Goal: Task Accomplishment & Management: Use online tool/utility

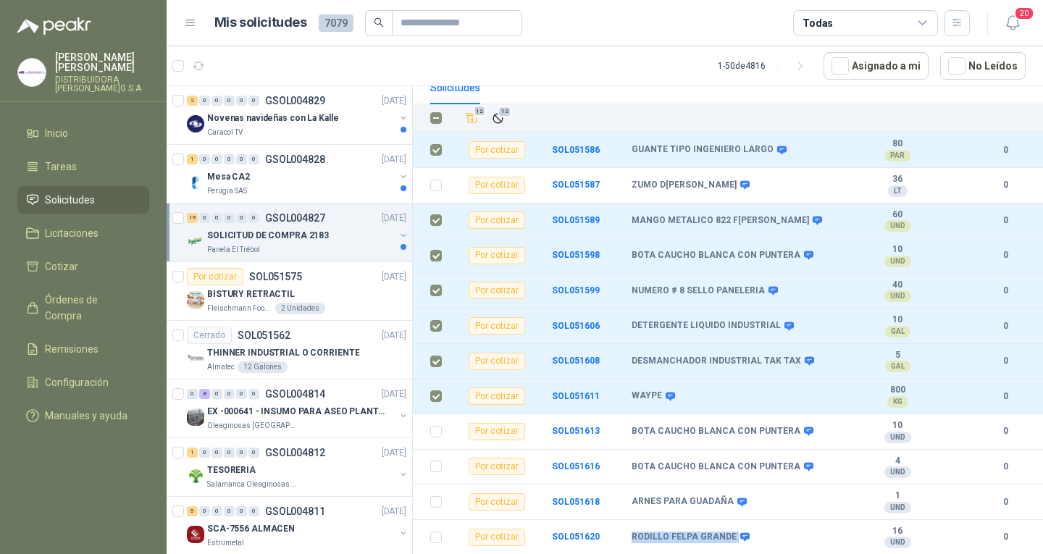
scroll to position [126, 0]
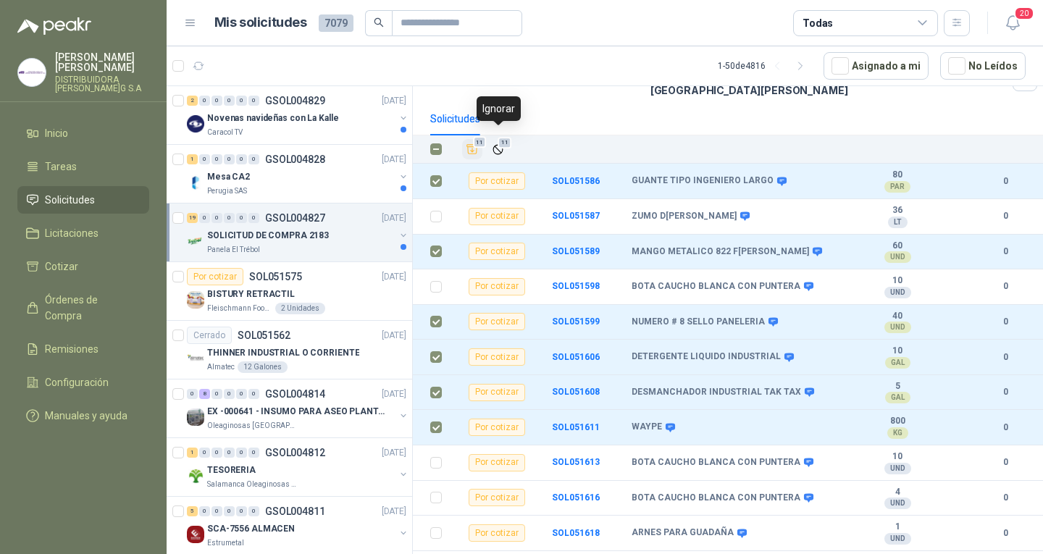
click at [481, 141] on button "11" at bounding box center [472, 149] width 20 height 20
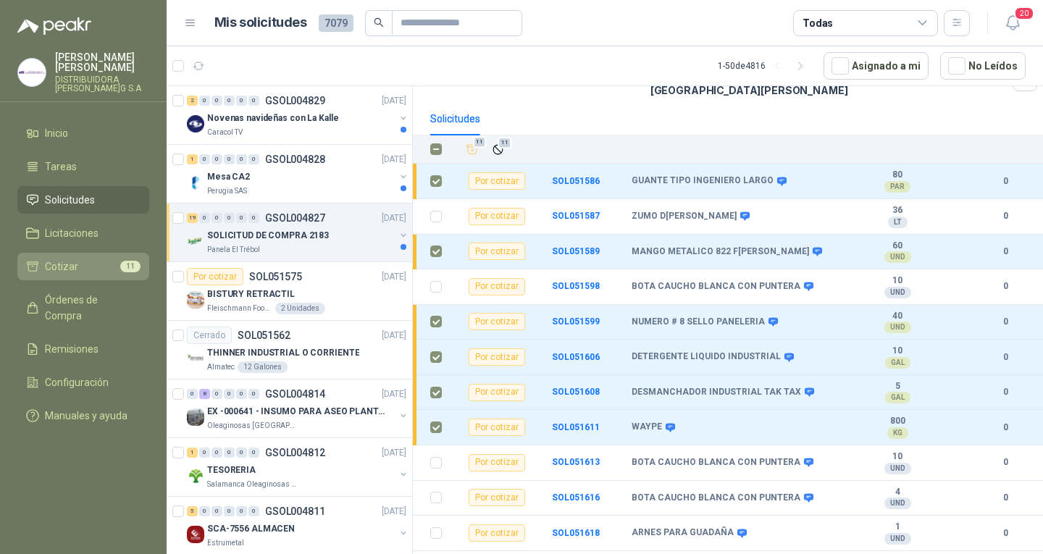
click at [70, 253] on link "Cotizar 11" at bounding box center [83, 267] width 132 height 28
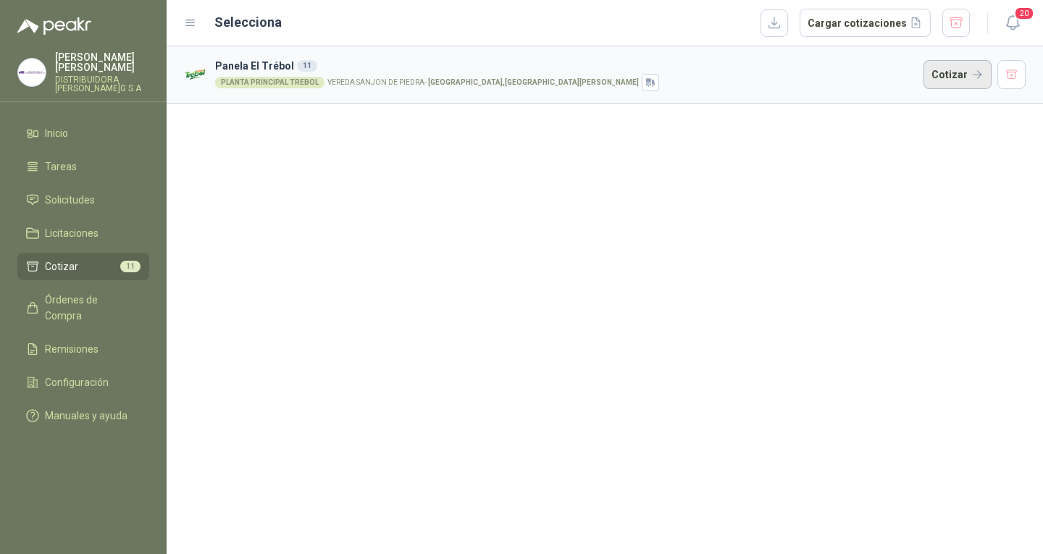
click at [933, 67] on button "Cotizar" at bounding box center [957, 74] width 68 height 29
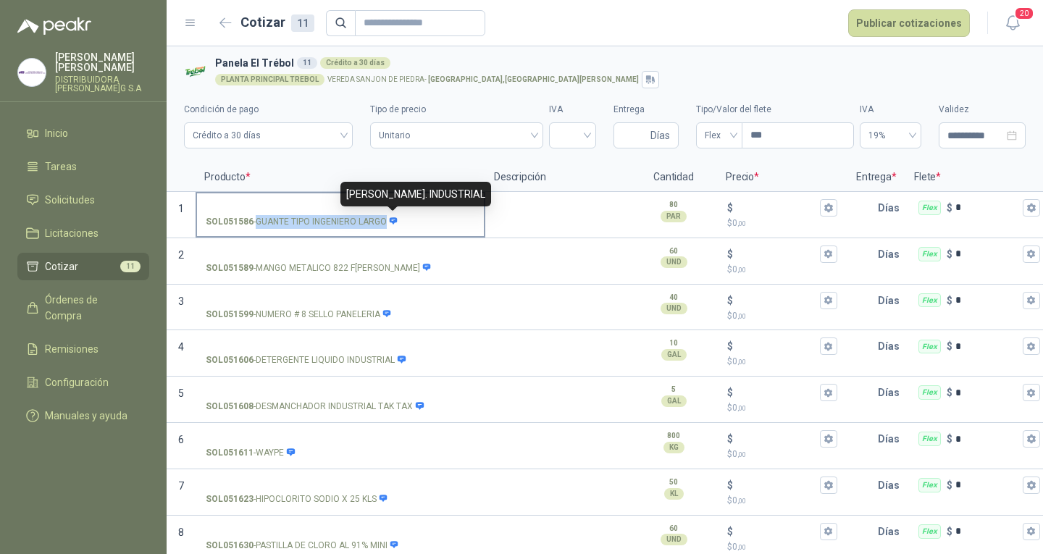
drag, startPoint x: 257, startPoint y: 217, endPoint x: 384, endPoint y: 222, distance: 126.8
click at [384, 222] on p "SOL051586 - GUANTE TIPO INGENIERO LARGO" at bounding box center [302, 222] width 193 height 14
copy p "GUANTE TIPO INGENIERO LARGO"
click at [377, 209] on input "SOL051586 - GUANTE TIPO INGENIERO LARGO" at bounding box center [340, 208] width 269 height 11
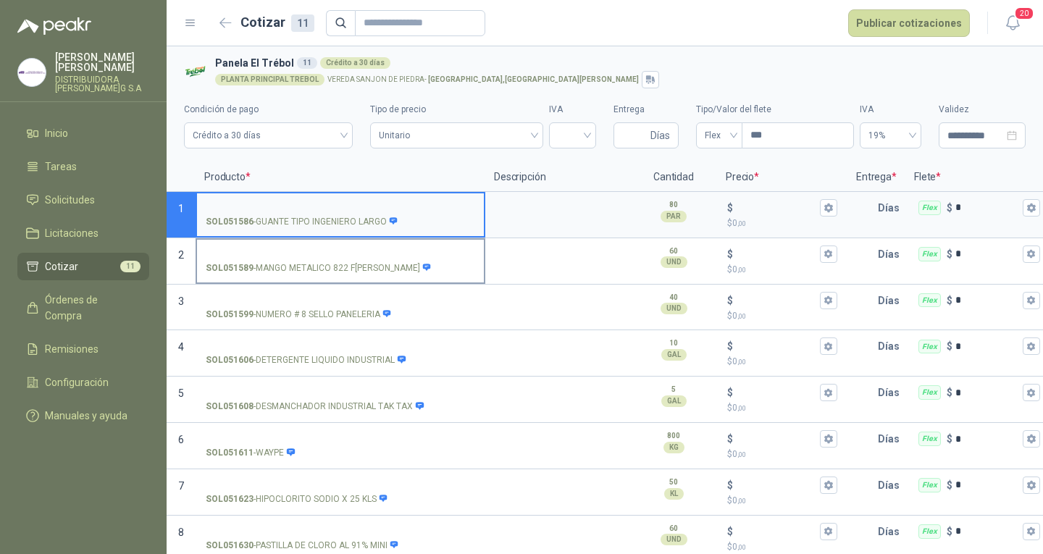
click at [356, 262] on p "SOL051589 - MANGO METALICO 822 [PERSON_NAME]" at bounding box center [319, 268] width 226 height 14
click at [356, 260] on input "SOL051589 - MANGO METALICO 822 [PERSON_NAME]" at bounding box center [340, 254] width 269 height 11
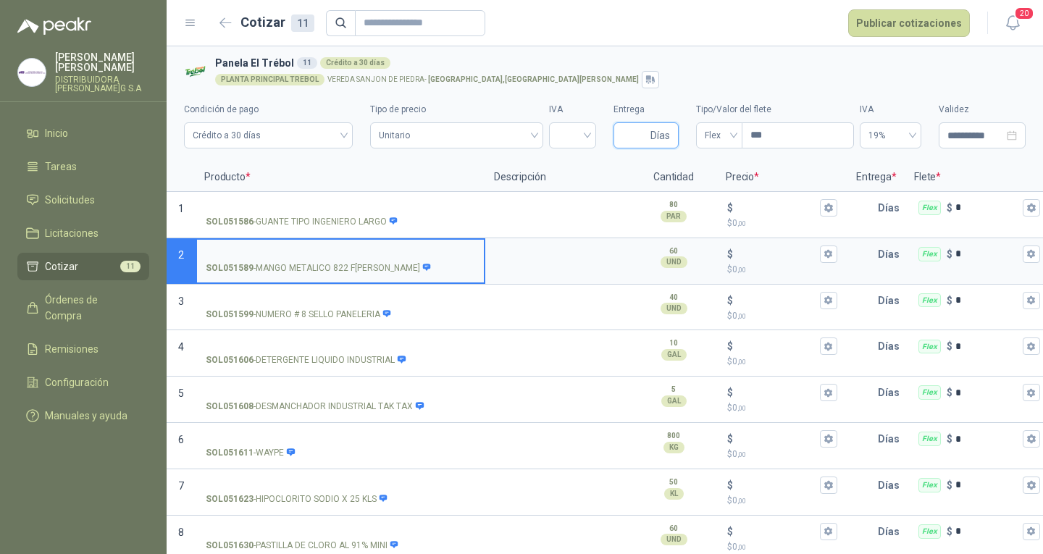
click at [622, 134] on input "Entrega" at bounding box center [634, 135] width 25 height 25
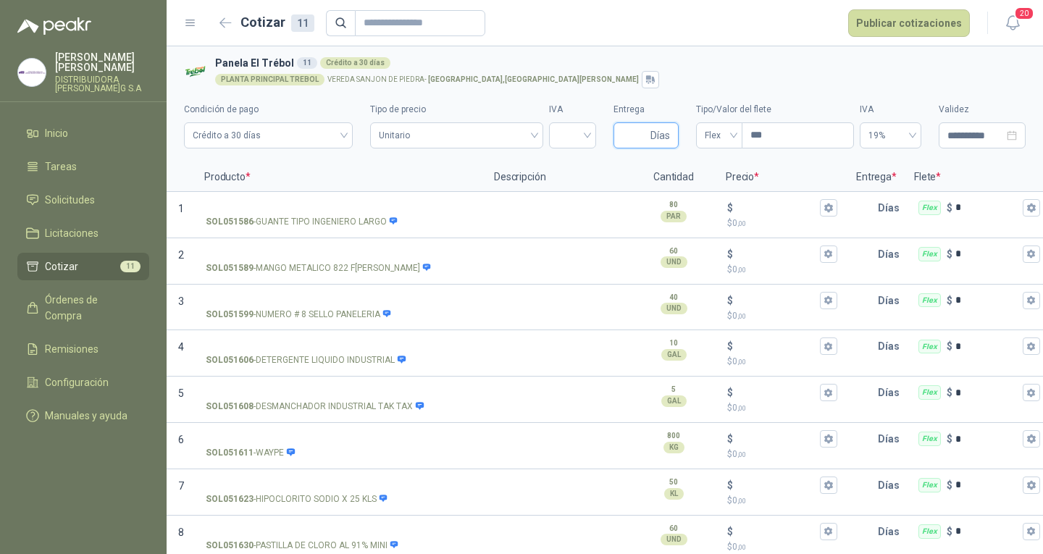
type input "*"
click at [431, 238] on div "SOL051589 - MANGO METALICO 822 [PERSON_NAME]" at bounding box center [341, 261] width 290 height 46
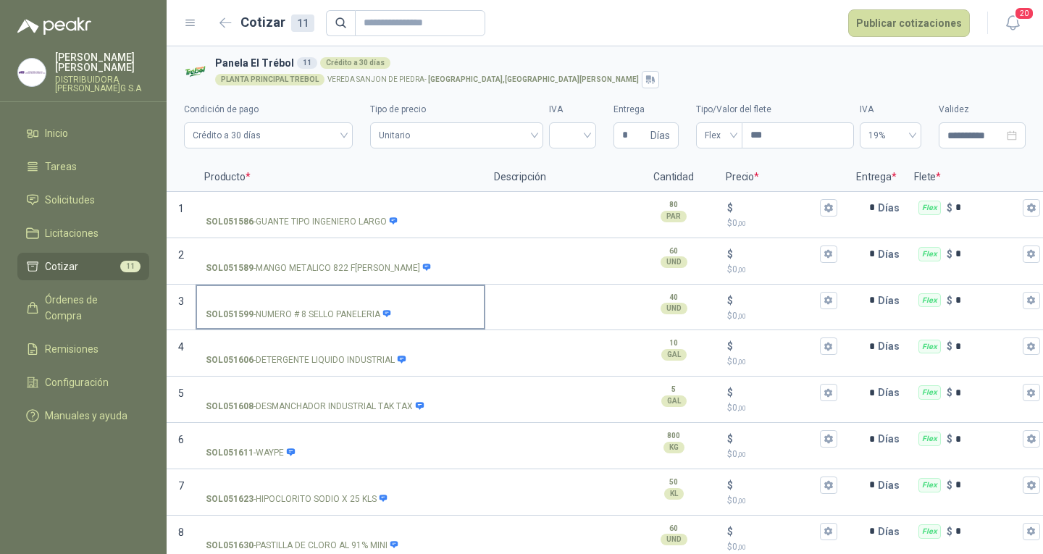
scroll to position [72, 0]
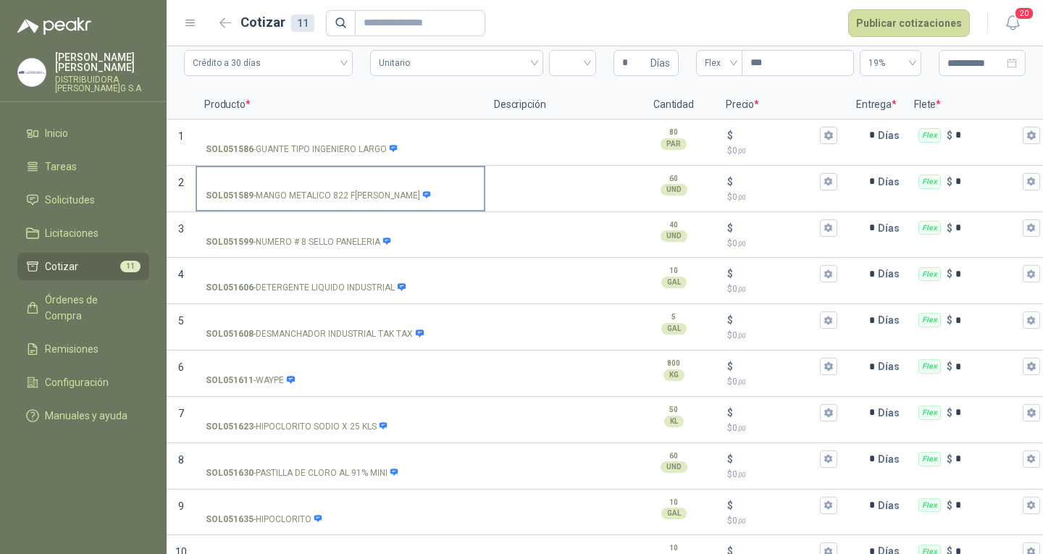
click at [382, 183] on input "SOL051589 - MANGO METALICO 822 [PERSON_NAME]" at bounding box center [340, 182] width 269 height 11
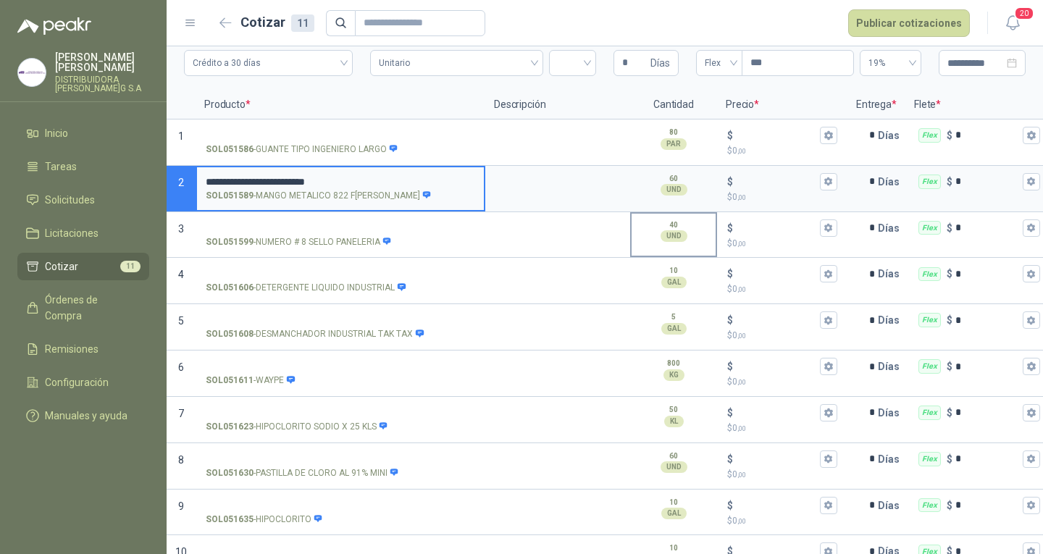
type input "**********"
click at [835, 179] on button "$ $ 0 ,00" at bounding box center [828, 181] width 17 height 17
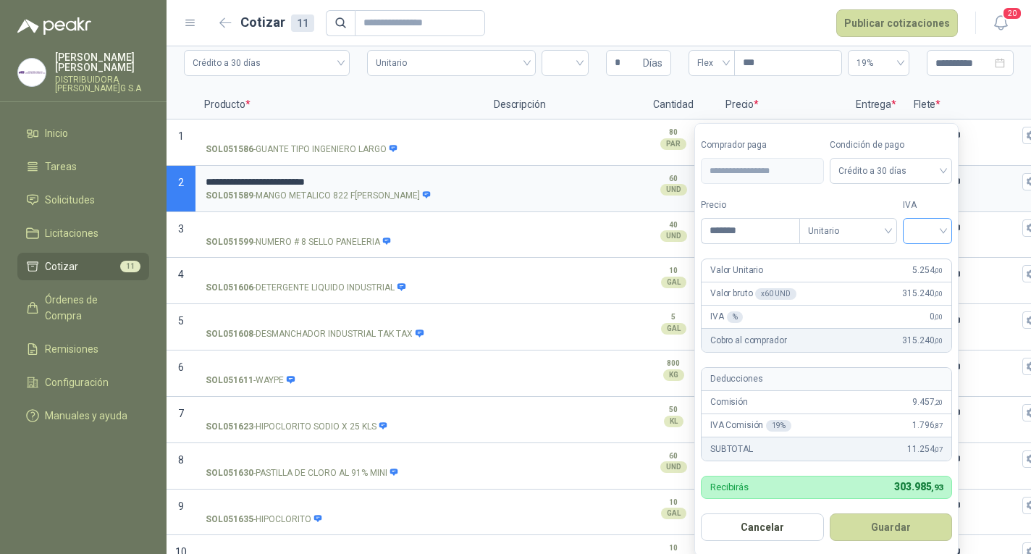
type input "*******"
click at [920, 235] on input "search" at bounding box center [928, 230] width 32 height 22
click at [925, 253] on div "19%" at bounding box center [931, 261] width 27 height 16
click at [921, 527] on button "Guardar" at bounding box center [893, 527] width 125 height 28
type input "*****"
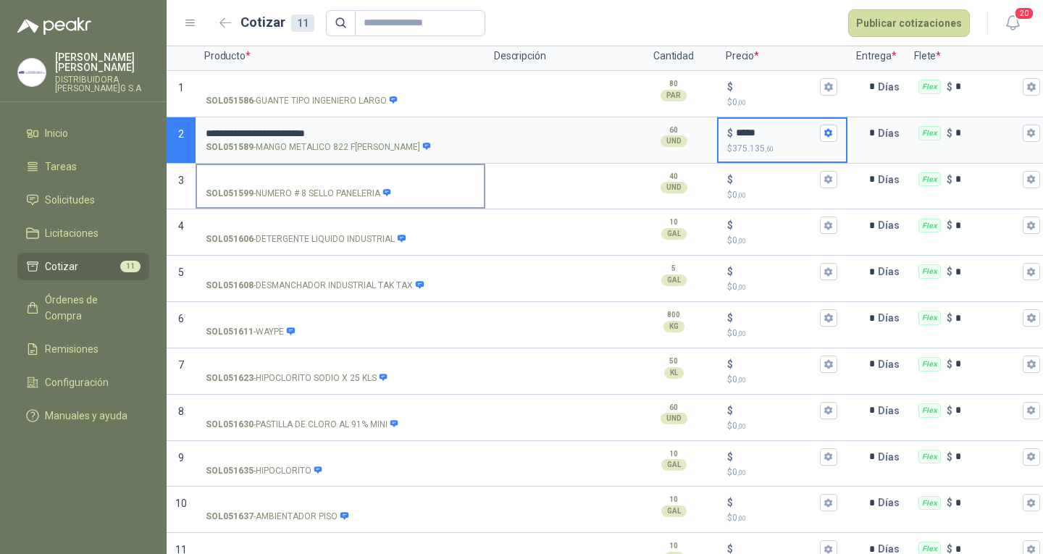
scroll to position [145, 0]
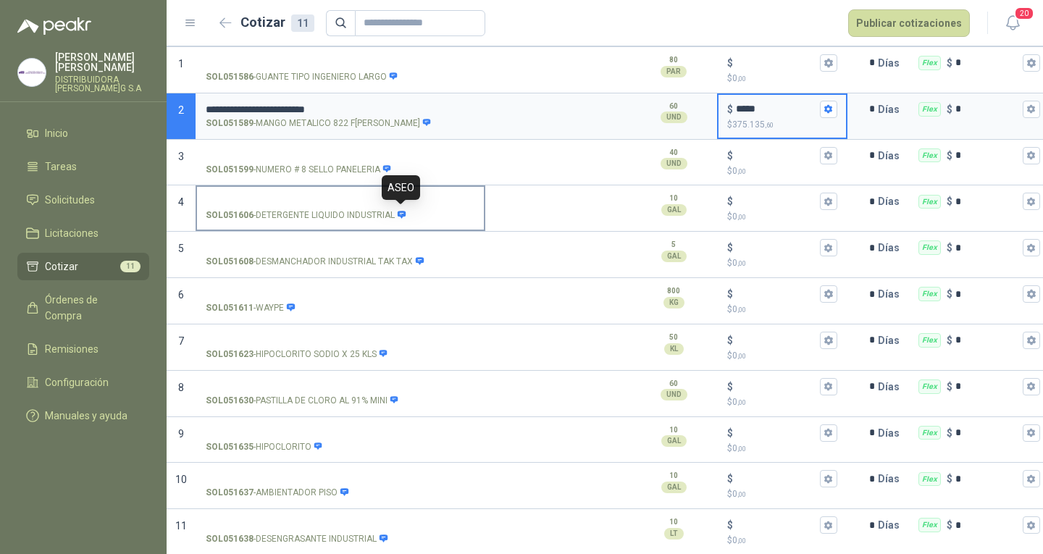
click at [421, 196] on input "SOL051606 - DETERGENTE LIQUIDO INDUSTRIAL" at bounding box center [340, 201] width 269 height 11
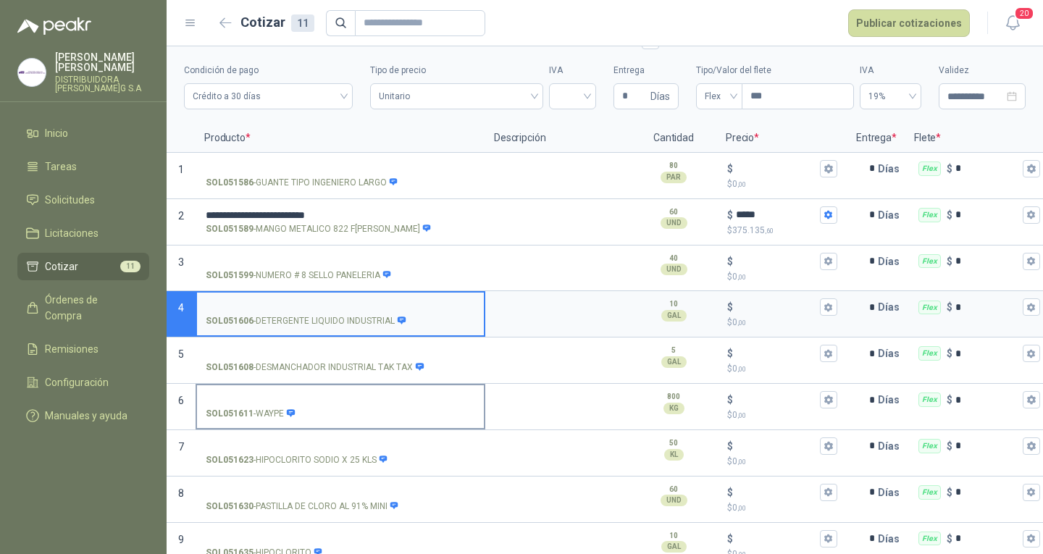
scroll to position [72, 0]
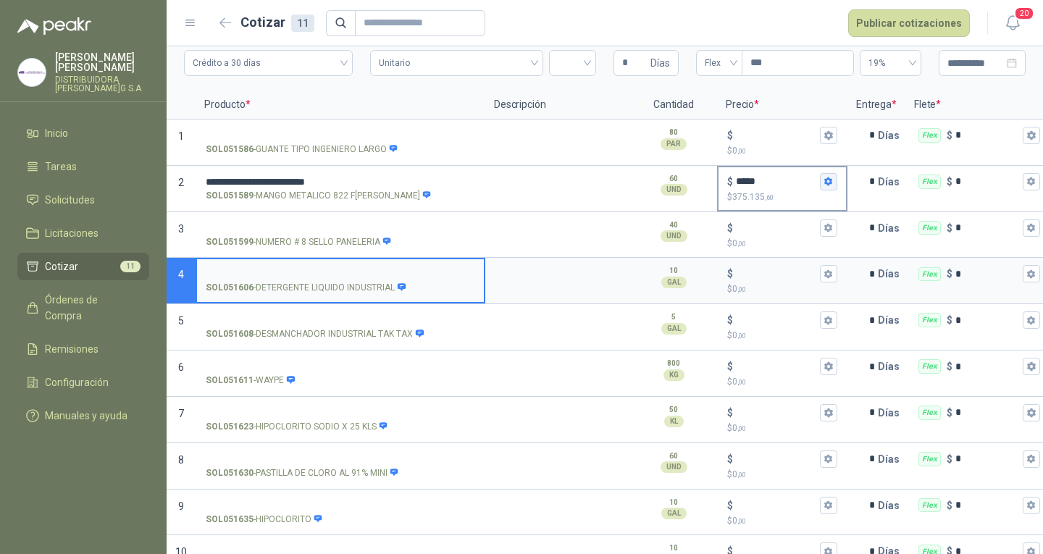
click at [824, 176] on button "$ ***** $ 375.135 ,60" at bounding box center [828, 181] width 17 height 17
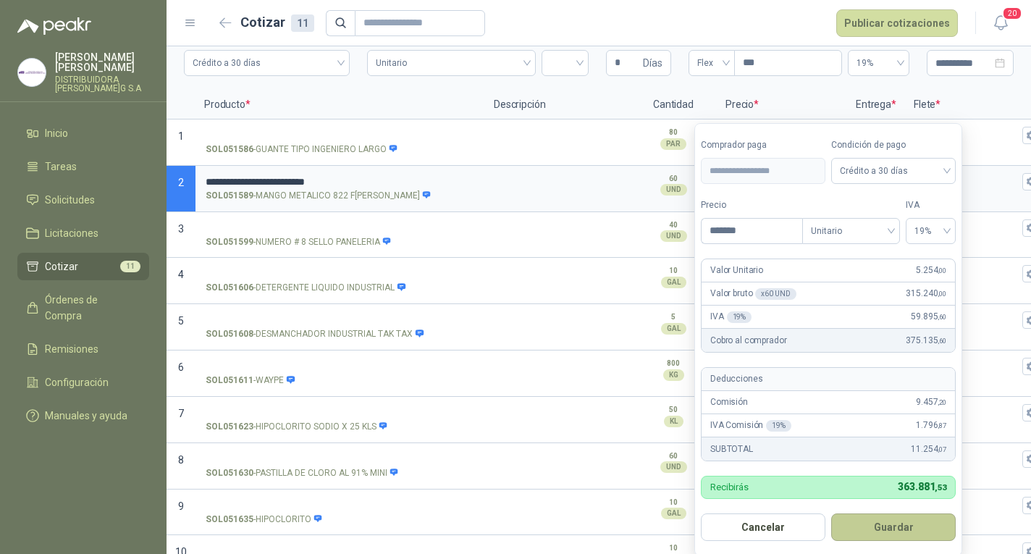
click at [912, 526] on button "Guardar" at bounding box center [893, 527] width 125 height 28
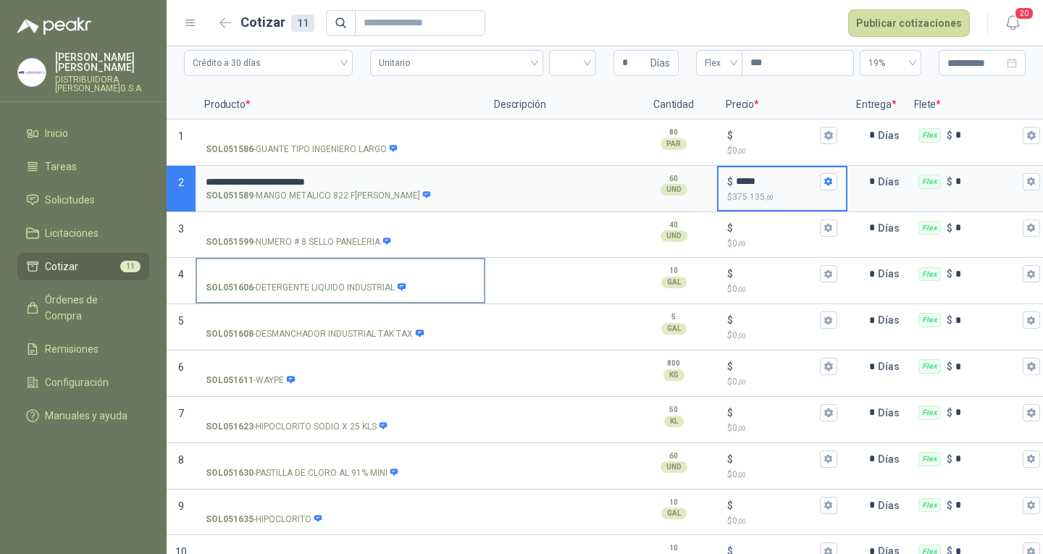
click at [359, 281] on p "SOL051606 - DETERGENTE LIQUIDO INDUSTRIAL" at bounding box center [306, 288] width 201 height 14
click at [359, 280] on input "SOL051606 - DETERGENTE LIQUIDO INDUSTRIAL" at bounding box center [340, 274] width 269 height 11
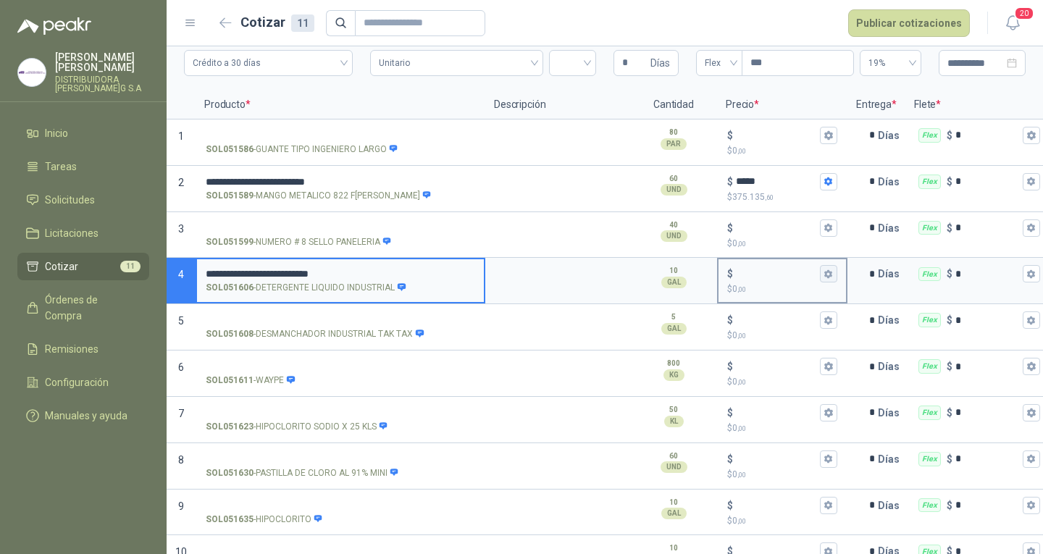
type input "**********"
click at [828, 277] on icon "button" at bounding box center [828, 273] width 8 height 9
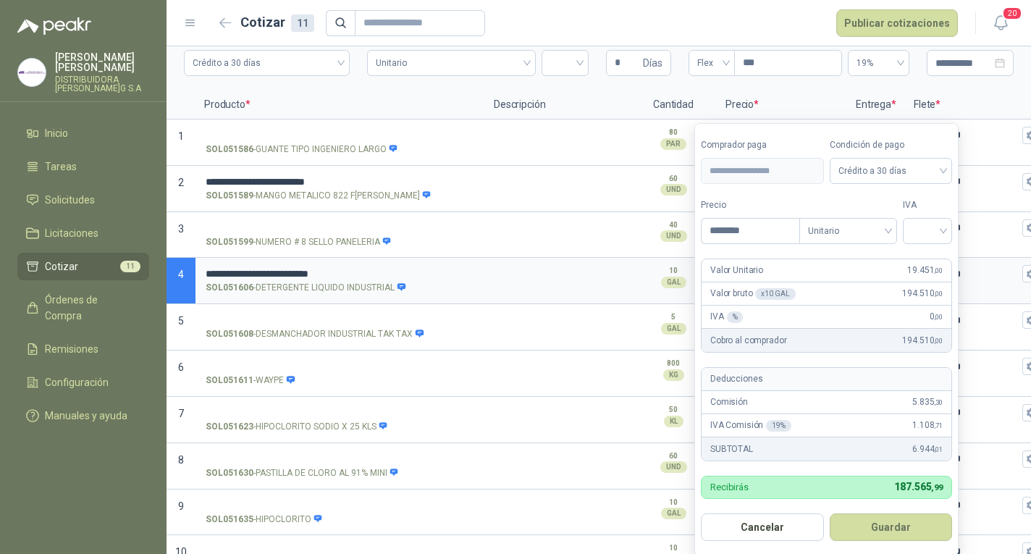
type input "********"
click at [830, 513] on button "Guardar" at bounding box center [891, 527] width 123 height 28
click at [951, 228] on div at bounding box center [927, 231] width 49 height 26
click at [920, 261] on div "19%" at bounding box center [931, 261] width 27 height 16
click at [913, 518] on button "Guardar" at bounding box center [893, 527] width 125 height 28
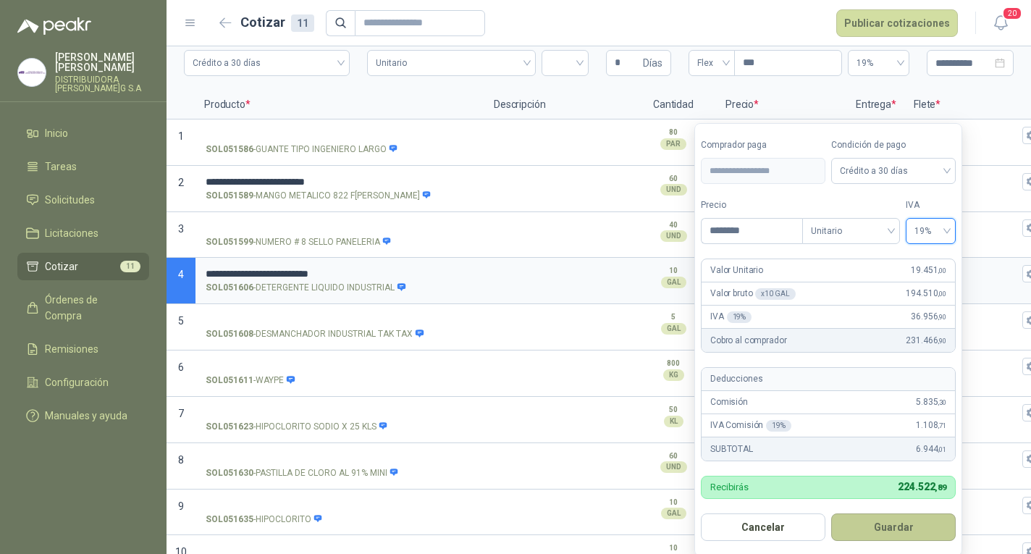
type input "******"
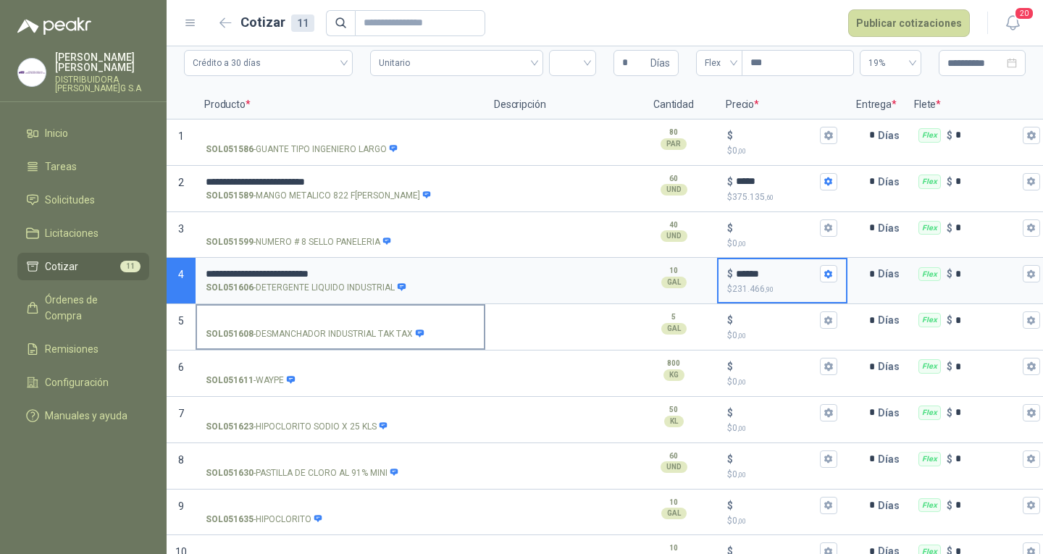
click at [393, 308] on label "SOL051608 - DESMANCHADOR INDUSTRIAL TAK TAX" at bounding box center [340, 326] width 287 height 41
click at [393, 315] on input "SOL051608 - DESMANCHADOR INDUSTRIAL TAK TAX" at bounding box center [340, 320] width 269 height 11
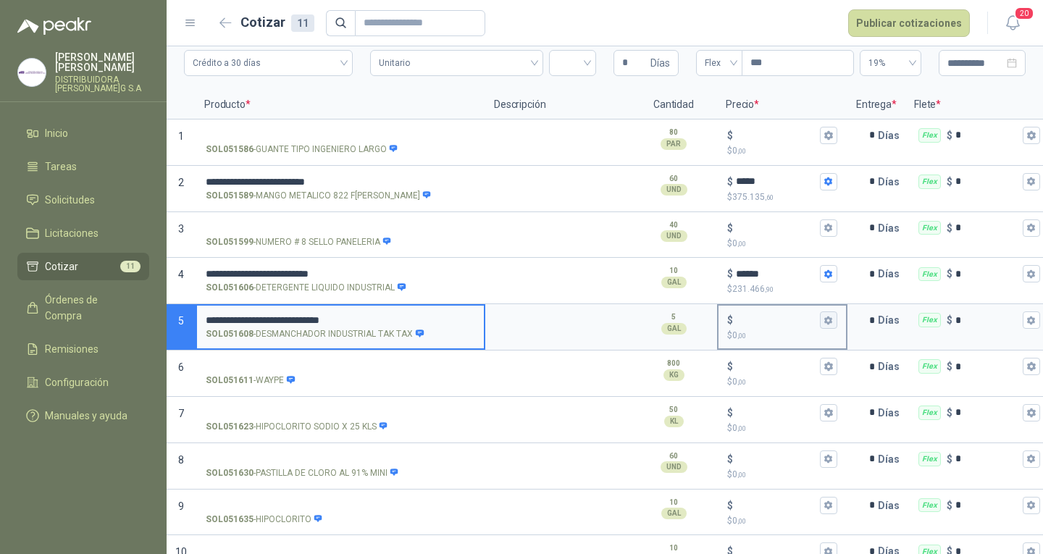
type input "**********"
click at [826, 311] on button "$ $ 0 ,00" at bounding box center [828, 319] width 17 height 17
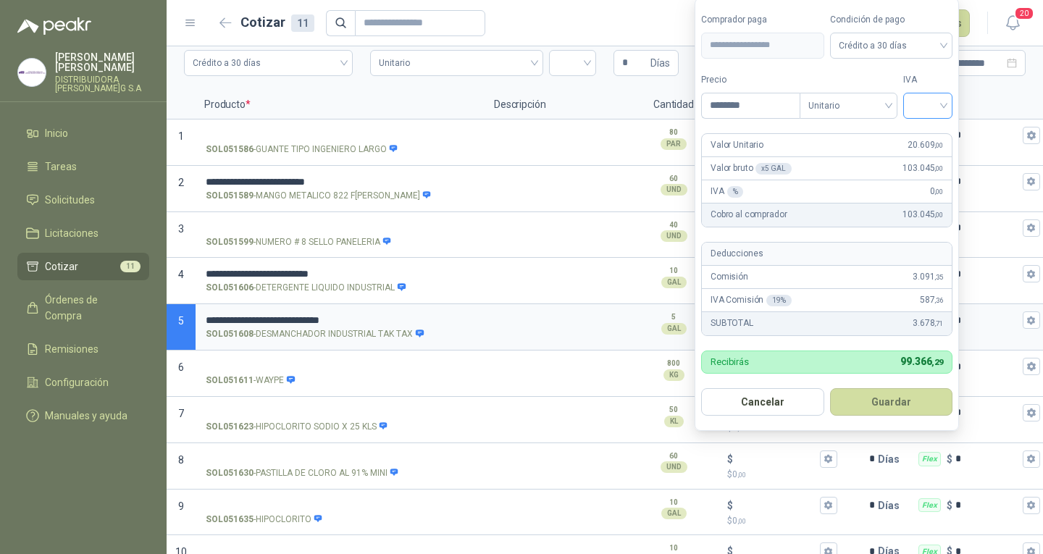
type input "********"
click at [915, 101] on input "search" at bounding box center [928, 104] width 32 height 22
click at [921, 127] on div "19%" at bounding box center [931, 135] width 27 height 16
click at [865, 395] on button "Guardar" at bounding box center [893, 402] width 125 height 28
type input "******"
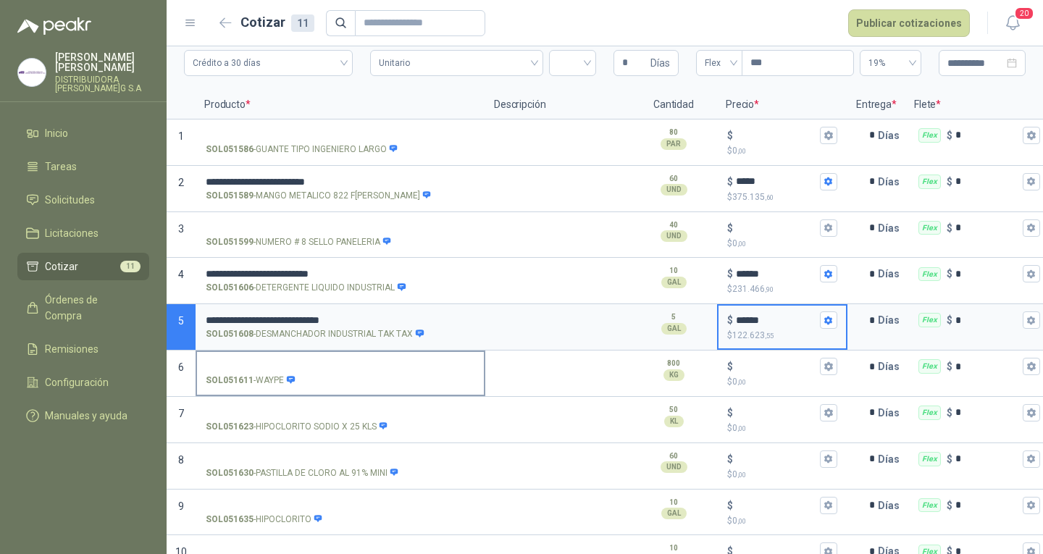
click at [384, 364] on input "SOL051611 - WAYPE" at bounding box center [340, 366] width 269 height 11
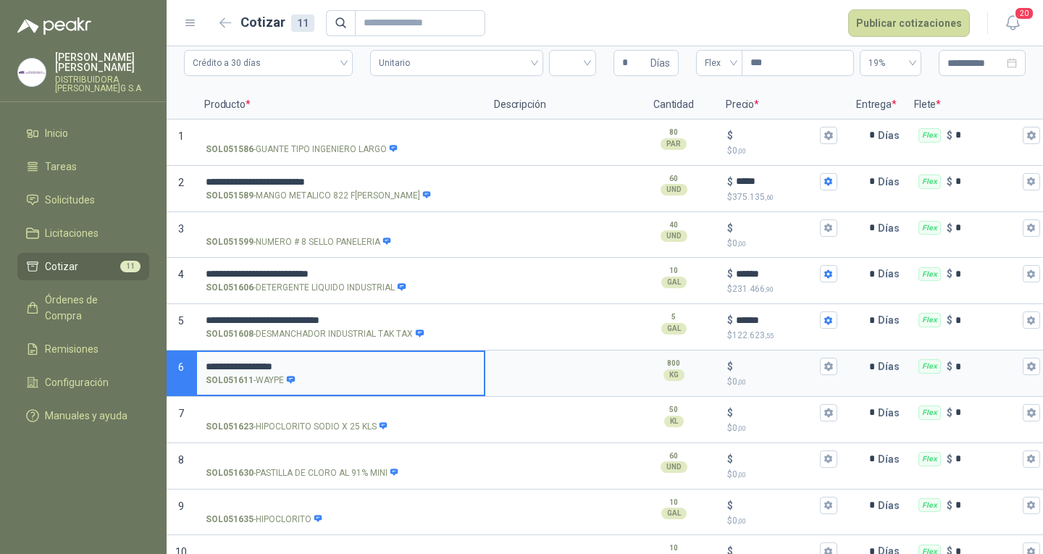
click at [225, 364] on input "**********" at bounding box center [340, 366] width 269 height 11
click at [396, 371] on input "**********" at bounding box center [340, 366] width 269 height 11
type input "**********"
click at [824, 367] on icon "button" at bounding box center [827, 365] width 9 height 9
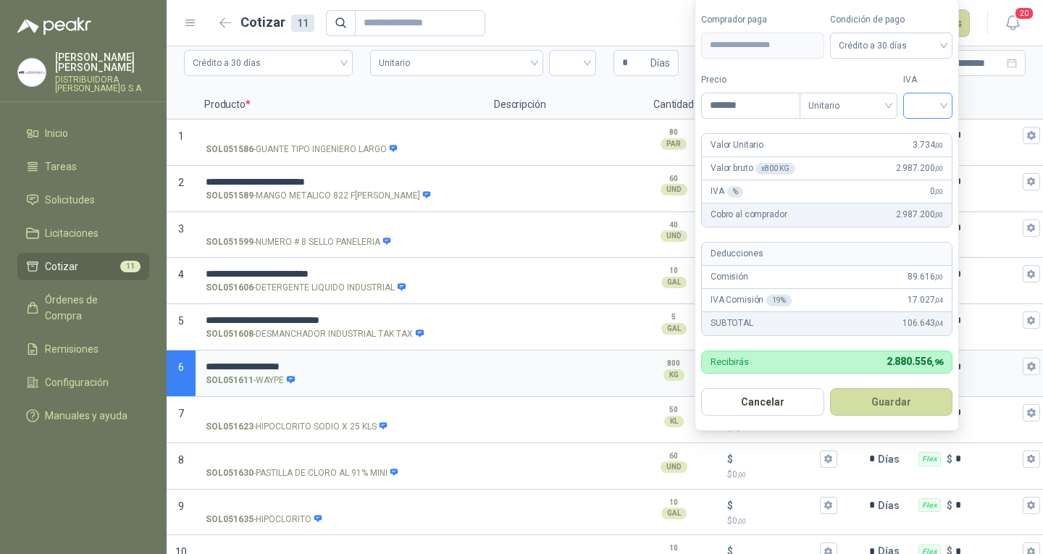
type input "*******"
click at [920, 109] on input "search" at bounding box center [928, 104] width 32 height 22
click at [928, 134] on div "19%" at bounding box center [931, 135] width 27 height 16
click at [921, 390] on button "Guardar" at bounding box center [893, 402] width 125 height 28
type input "*****"
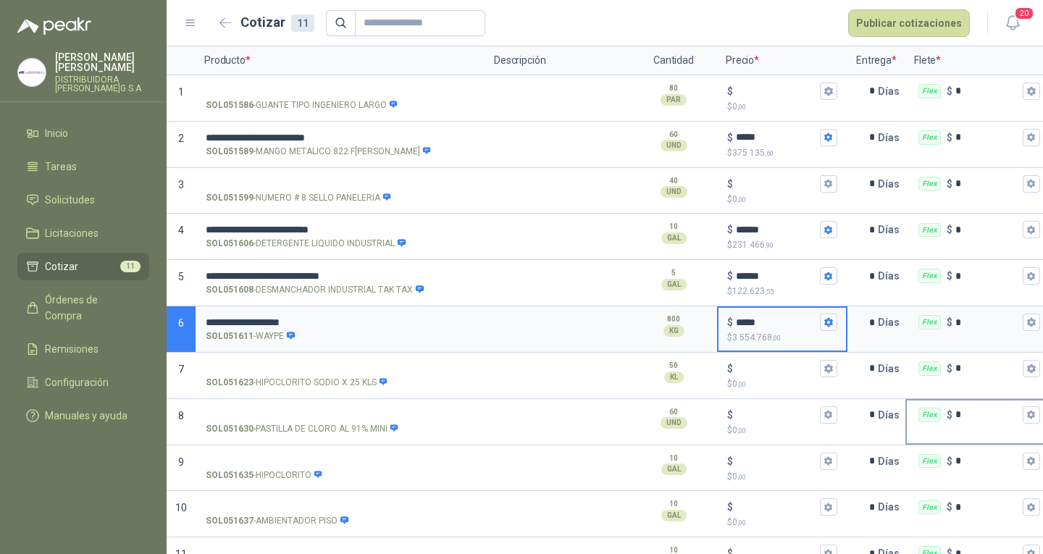
scroll to position [158, 0]
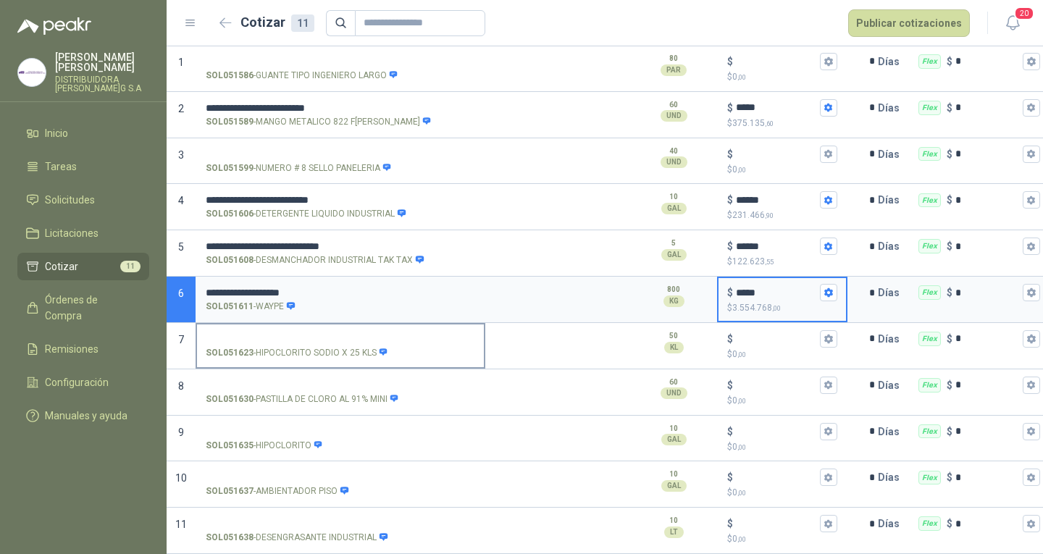
click at [277, 334] on input "SOL051623 - HIPOCLORITO SODIO X 25 KLS" at bounding box center [340, 339] width 269 height 11
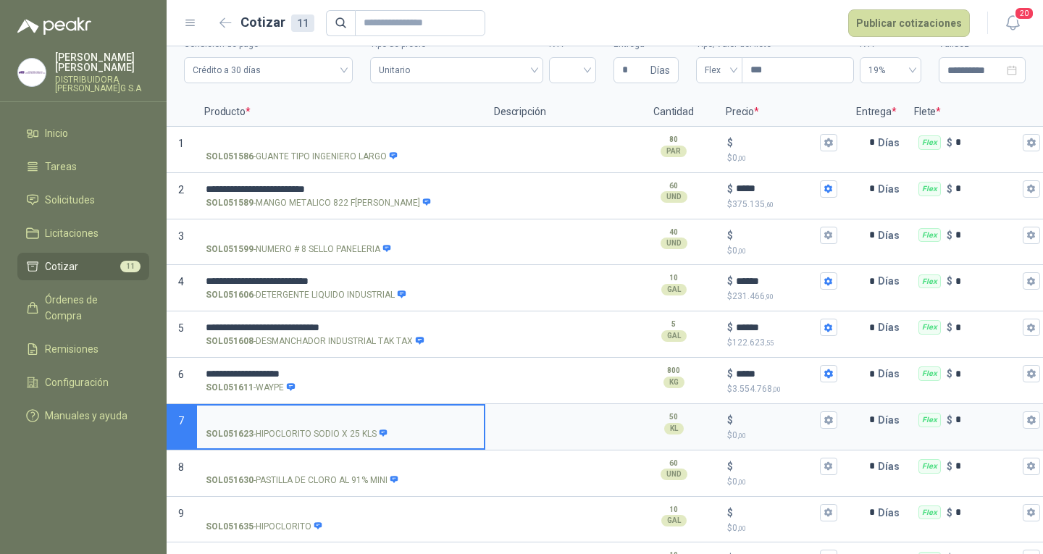
scroll to position [0, 0]
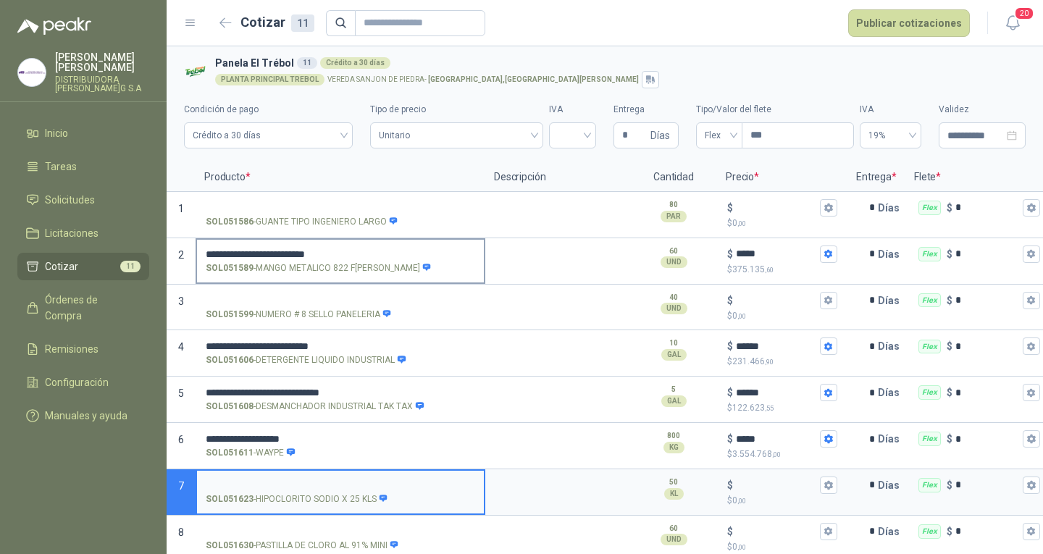
click at [419, 249] on input "**********" at bounding box center [340, 254] width 269 height 11
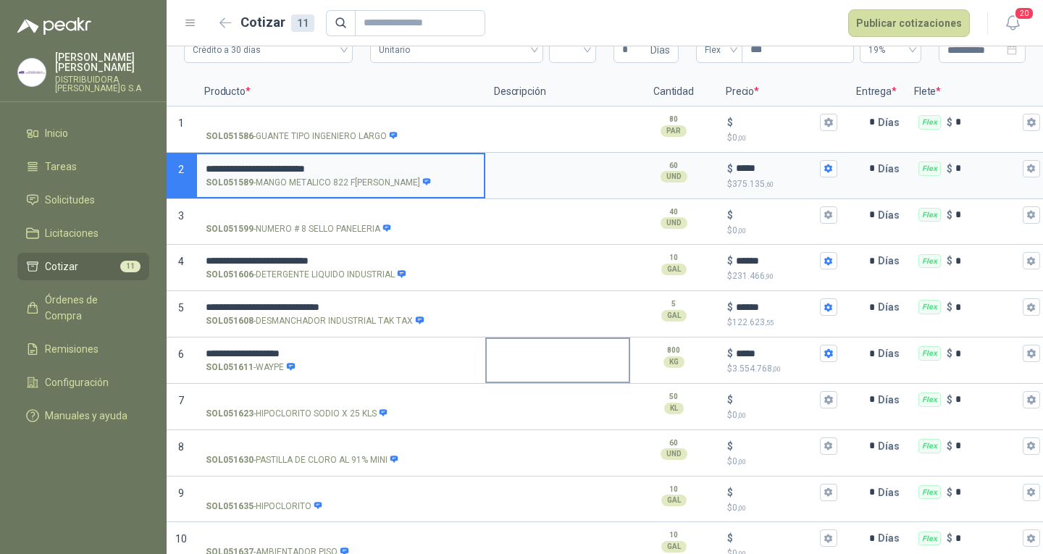
scroll to position [158, 0]
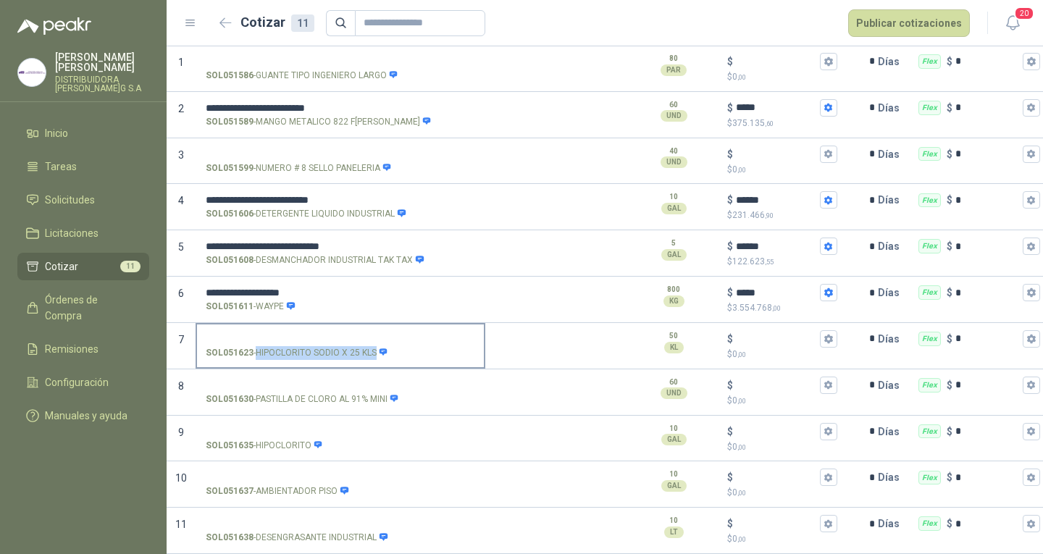
drag, startPoint x: 374, startPoint y: 341, endPoint x: 259, endPoint y: 337, distance: 115.2
click at [259, 346] on p "SOL051623 - HIPOCLORITO SODIO X 25 KLS" at bounding box center [297, 353] width 182 height 14
copy p "HIPOCLORITO SODIO X 25 KLS"
click at [434, 334] on input "SOL051623 - HIPOCLORITO SODIO X 25 KLS" at bounding box center [340, 339] width 269 height 11
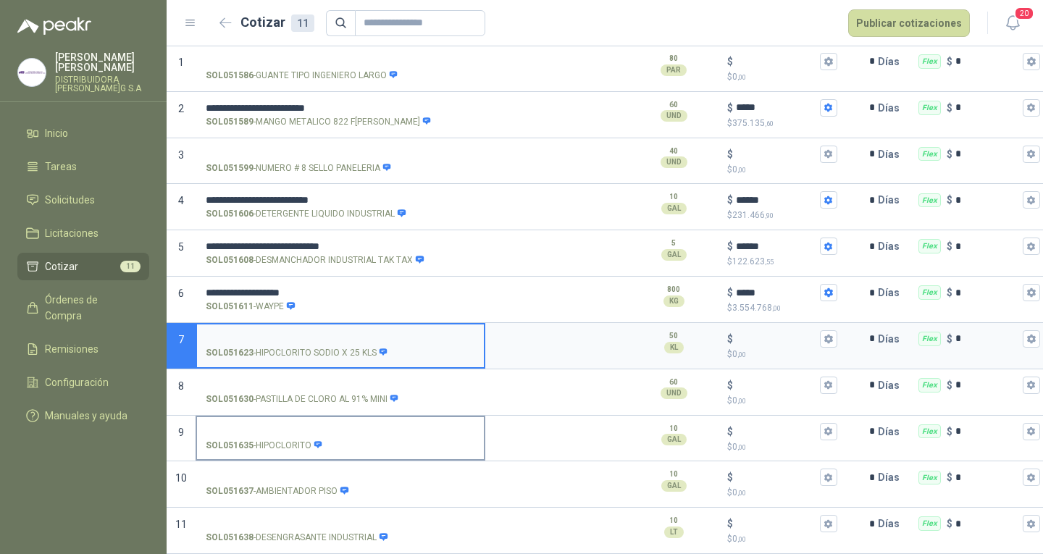
click at [399, 427] on input "SOL051635 - HIPOCLORITO" at bounding box center [340, 432] width 269 height 11
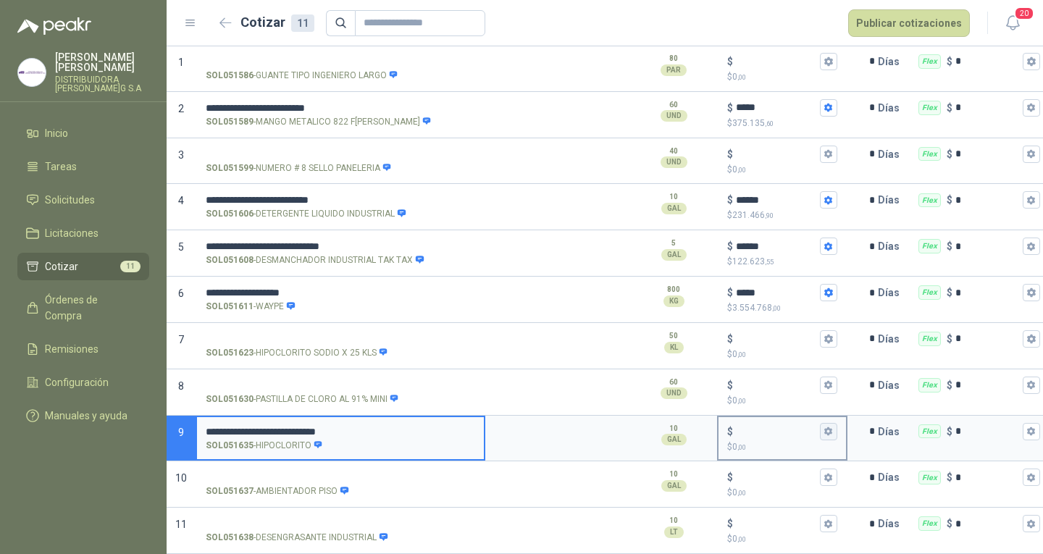
type input "**********"
click at [823, 425] on button "$ $ 0 ,00" at bounding box center [828, 431] width 17 height 17
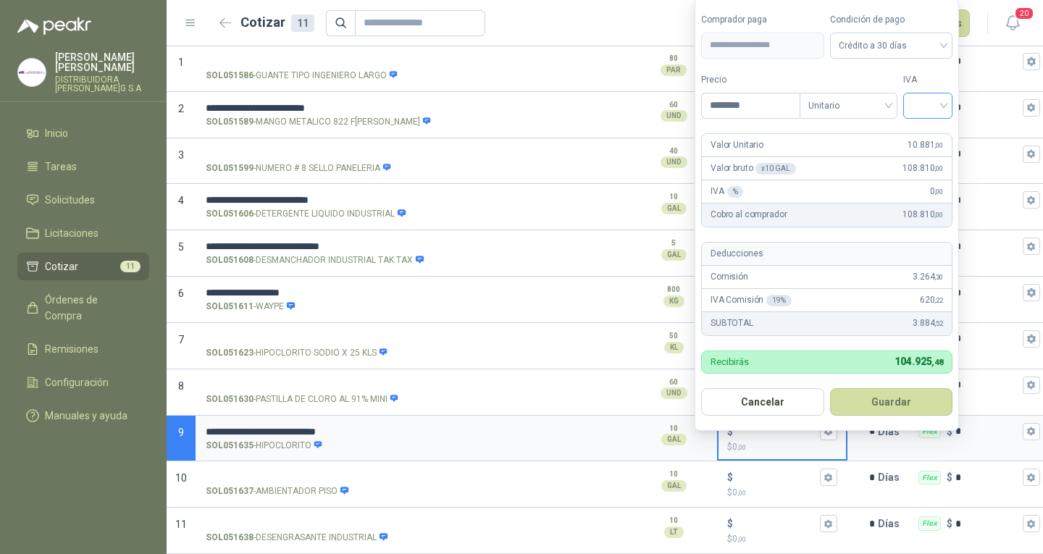
type input "********"
click at [934, 112] on input "search" at bounding box center [928, 104] width 32 height 22
click at [935, 129] on div "19%" at bounding box center [931, 135] width 27 height 16
click at [855, 410] on button "Guardar" at bounding box center [893, 402] width 125 height 28
type input "******"
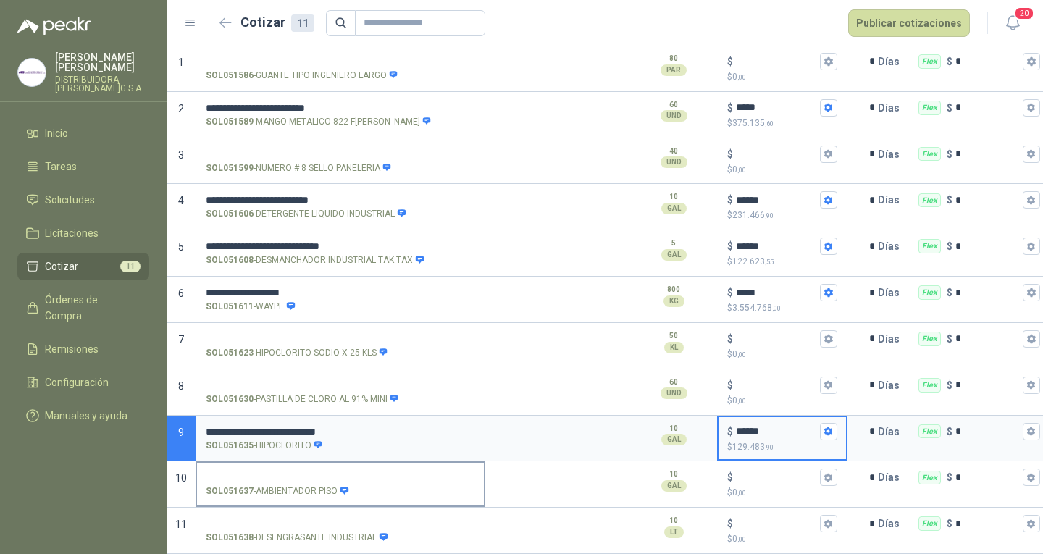
click at [475, 463] on label "SOL051637 - AMBIENTADOR PISO" at bounding box center [340, 483] width 287 height 41
click at [475, 472] on input "SOL051637 - AMBIENTADOR PISO" at bounding box center [340, 477] width 269 height 11
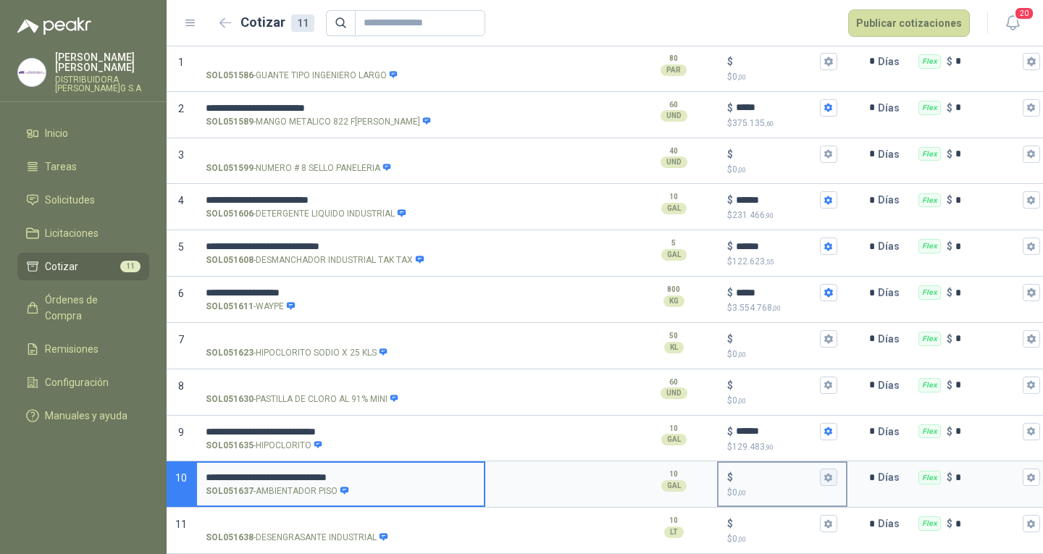
type input "**********"
click at [827, 473] on icon "button" at bounding box center [827, 477] width 9 height 9
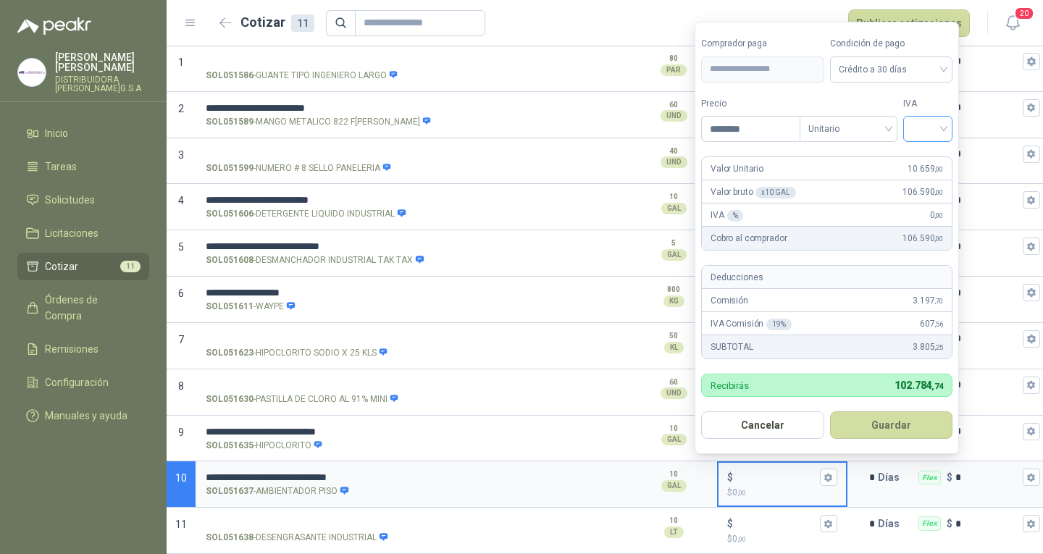
type input "********"
click at [935, 132] on input "search" at bounding box center [928, 128] width 32 height 22
click at [940, 151] on div "19%" at bounding box center [931, 159] width 27 height 16
click at [933, 430] on button "Guardar" at bounding box center [893, 425] width 125 height 28
type input "******"
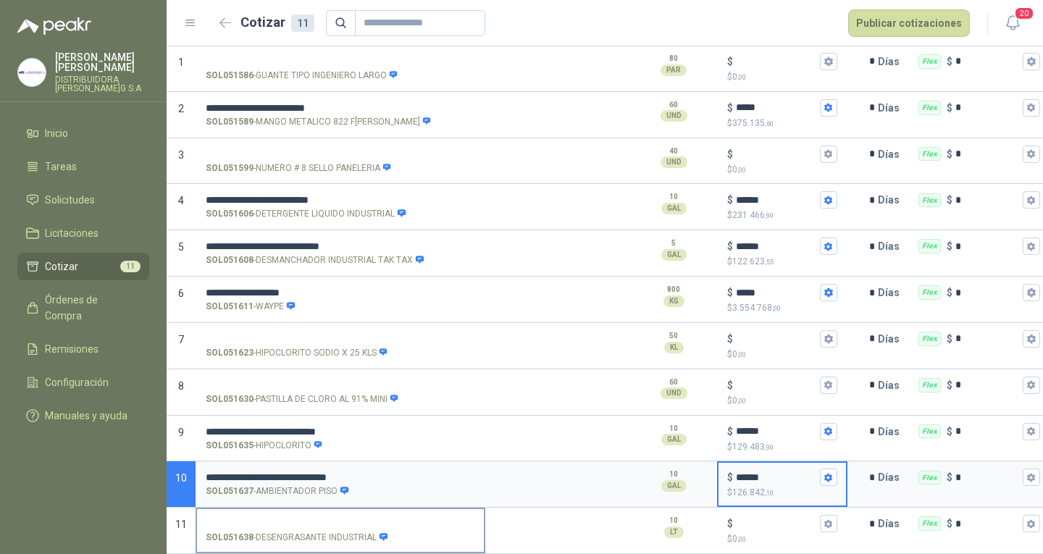
click at [373, 531] on p "SOL051638 - DESENGRASANTE INDUSTRIAL" at bounding box center [297, 538] width 182 height 14
click at [373, 523] on input "SOL051638 - DESENGRASANTE INDUSTRIAL" at bounding box center [340, 523] width 269 height 11
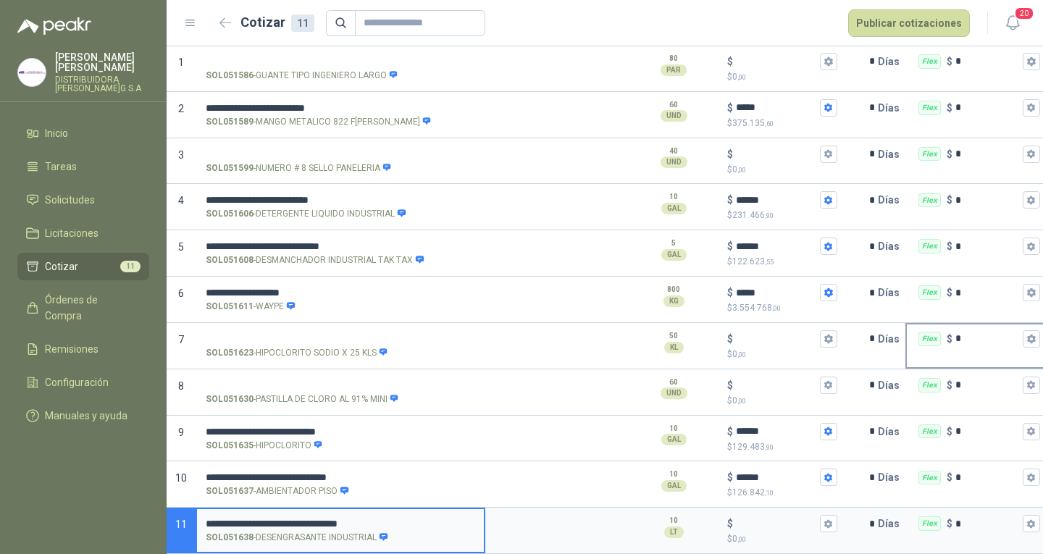
type input "**********"
click at [825, 519] on icon "button" at bounding box center [828, 523] width 8 height 9
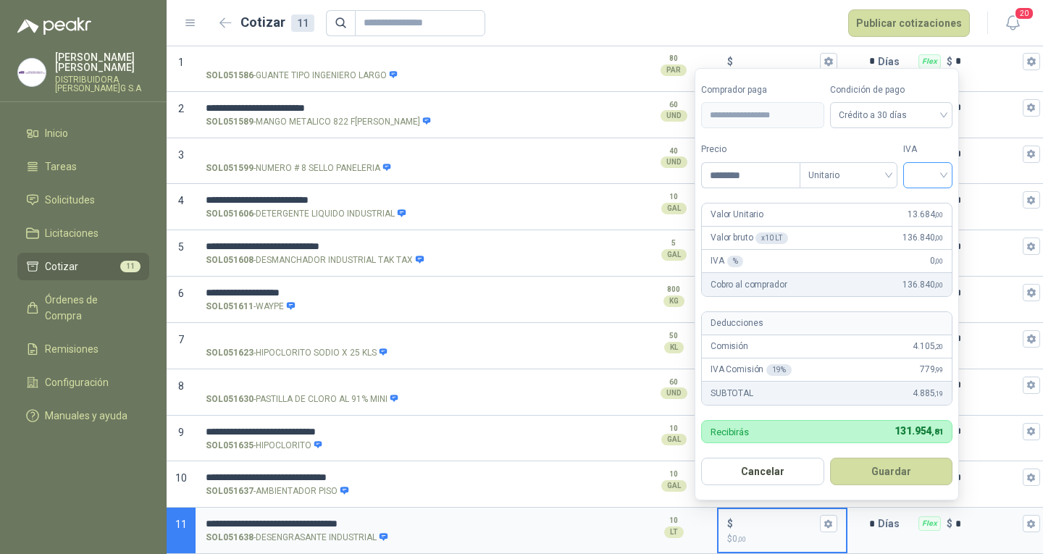
click at [912, 186] on div at bounding box center [927, 175] width 49 height 26
type input "********"
click at [918, 196] on div "19%" at bounding box center [931, 204] width 44 height 23
click at [912, 478] on button "Guardar" at bounding box center [893, 472] width 125 height 28
type input "******"
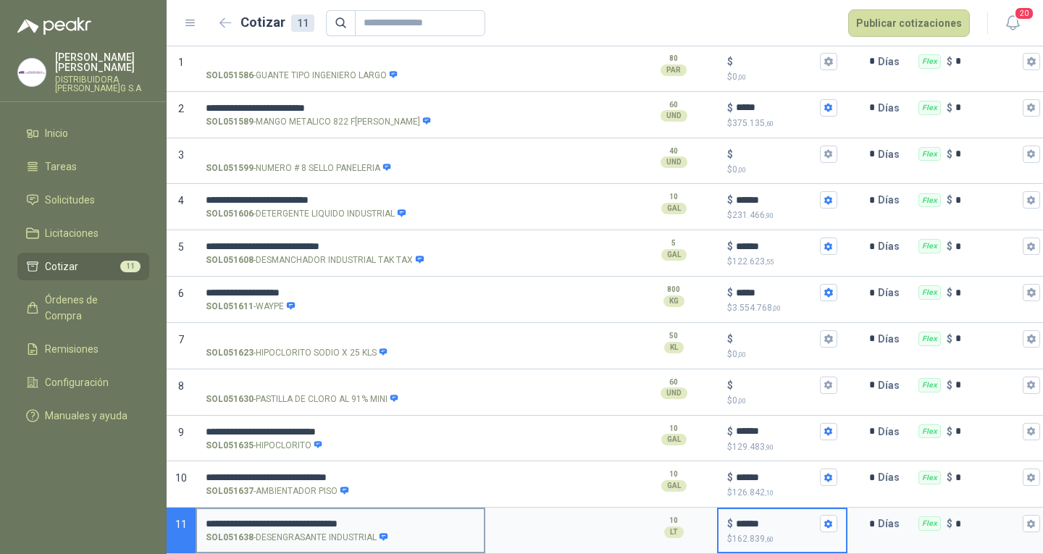
click at [459, 518] on input "**********" at bounding box center [340, 523] width 269 height 11
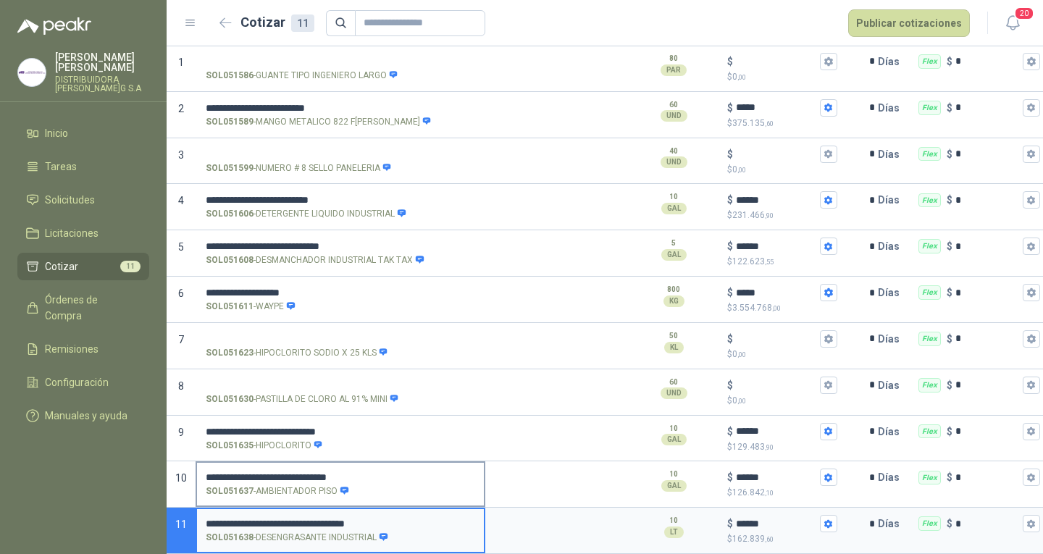
type input "**********"
click at [424, 484] on div "SOL051637 - AMBIENTADOR PISO" at bounding box center [340, 491] width 269 height 14
click at [424, 476] on input "**********" at bounding box center [340, 477] width 269 height 11
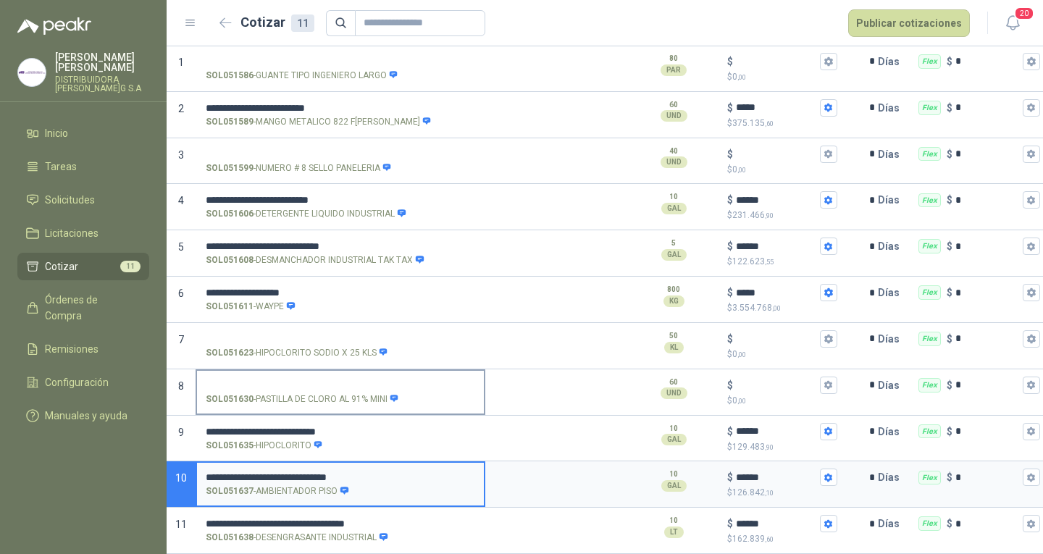
click at [286, 380] on input "SOL051630 - PASTILLA DE CLORO AL 91% MINI" at bounding box center [340, 385] width 269 height 11
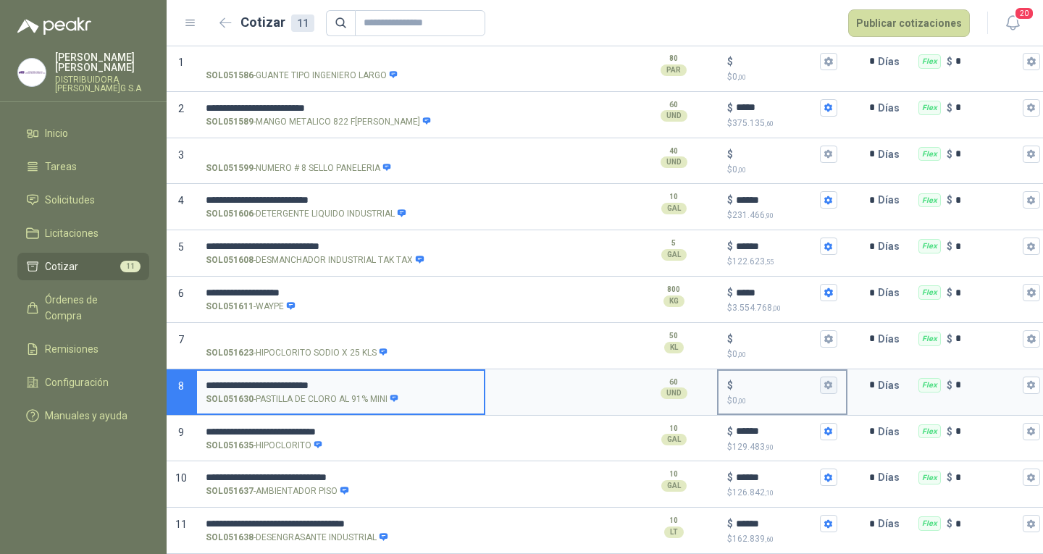
type input "**********"
click at [831, 380] on icon "button" at bounding box center [827, 384] width 9 height 9
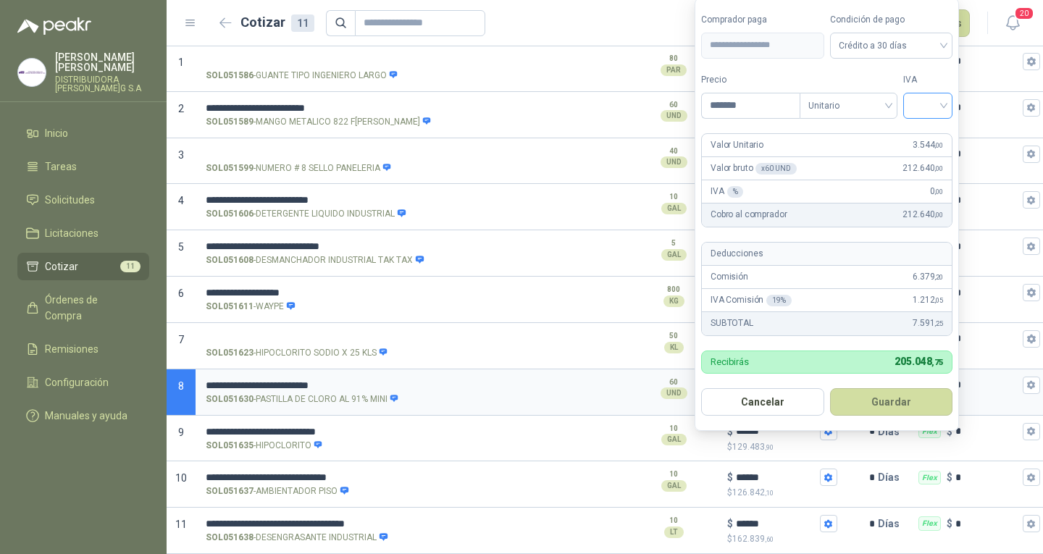
click at [947, 113] on div at bounding box center [927, 106] width 49 height 26
type input "*******"
click at [946, 130] on div "19%" at bounding box center [931, 135] width 44 height 23
click at [894, 398] on button "Guardar" at bounding box center [893, 402] width 125 height 28
type input "*****"
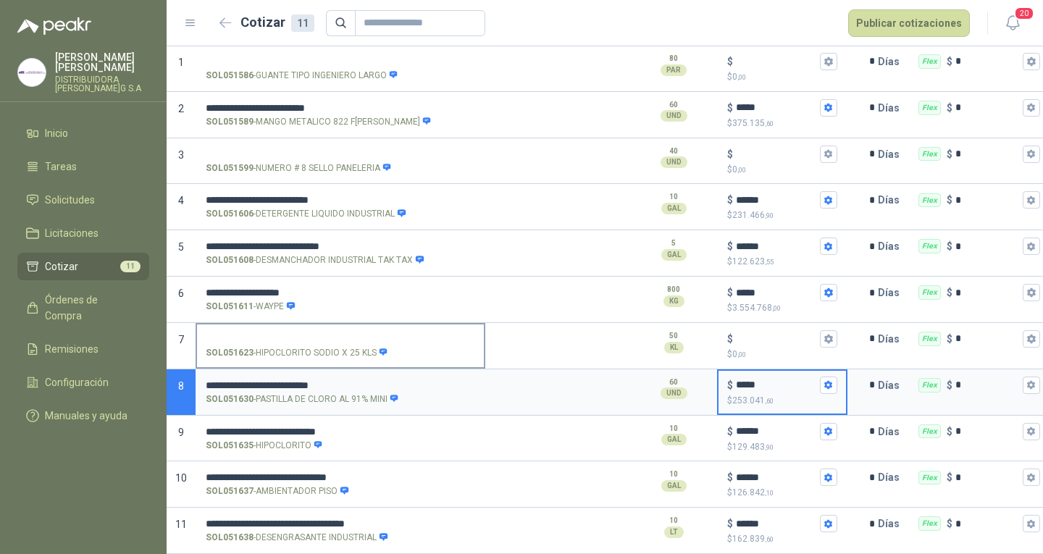
click at [353, 334] on input "SOL051623 - HIPOCLORITO SODIO X 25 KLS" at bounding box center [340, 339] width 269 height 11
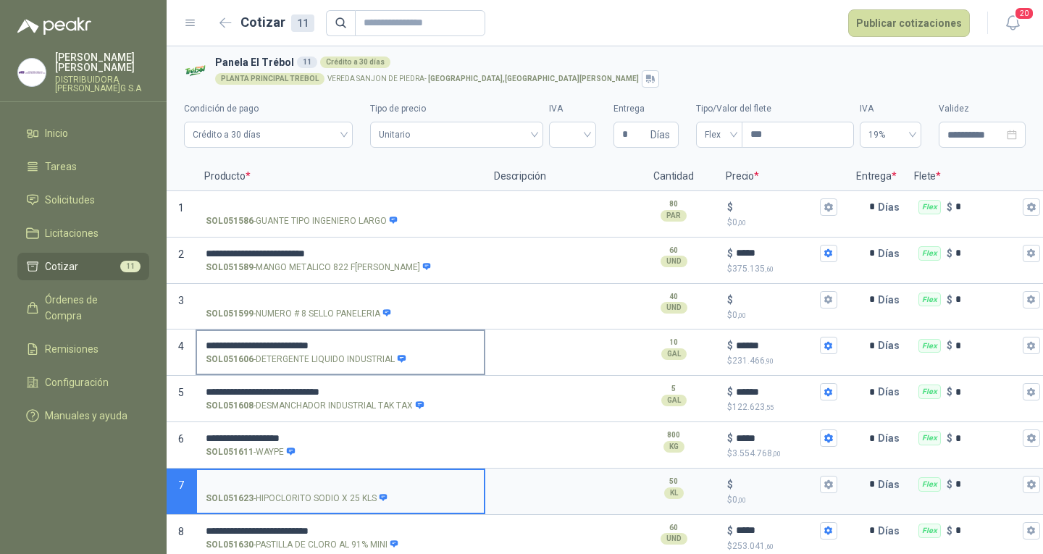
scroll to position [0, 0]
click at [348, 301] on input "SOL051599 - NUMERO # 8 SELLO PANELERIA" at bounding box center [340, 300] width 269 height 11
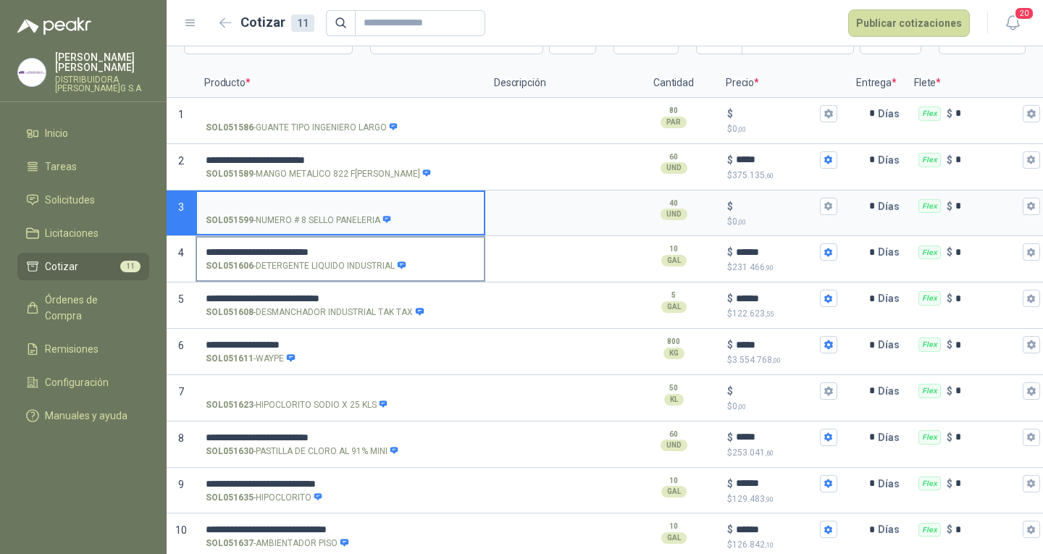
scroll to position [158, 0]
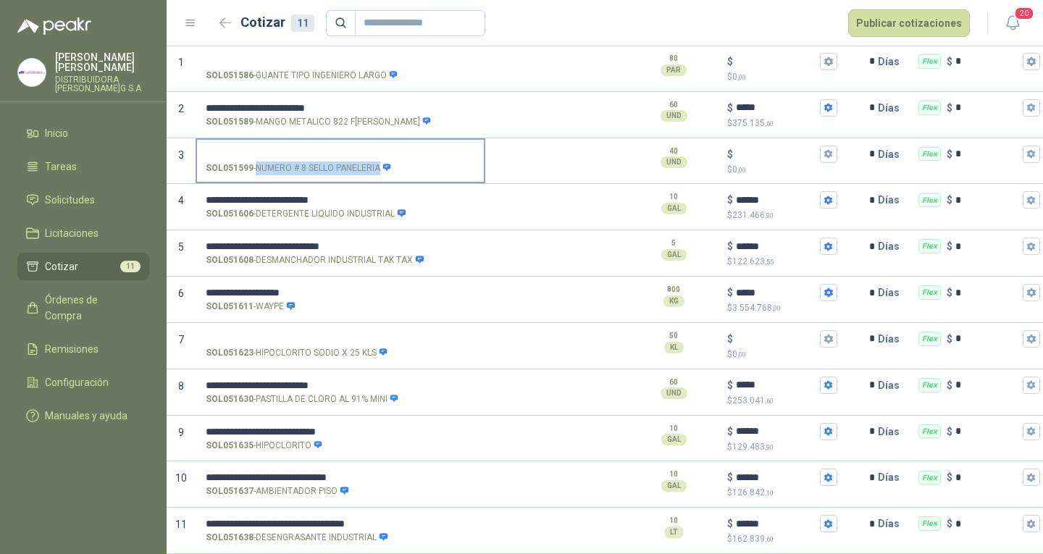
drag, startPoint x: 257, startPoint y: 155, endPoint x: 378, endPoint y: 162, distance: 121.2
click at [378, 162] on p "SOL051599 - NUMERO # 8 SELLO PANELERIA" at bounding box center [299, 168] width 186 height 14
copy p "NUMERO # 8 SELLO PANELERIA"
click at [432, 149] on input "SOL051599 - NUMERO # 8 SELLO PANELERIA" at bounding box center [340, 154] width 269 height 11
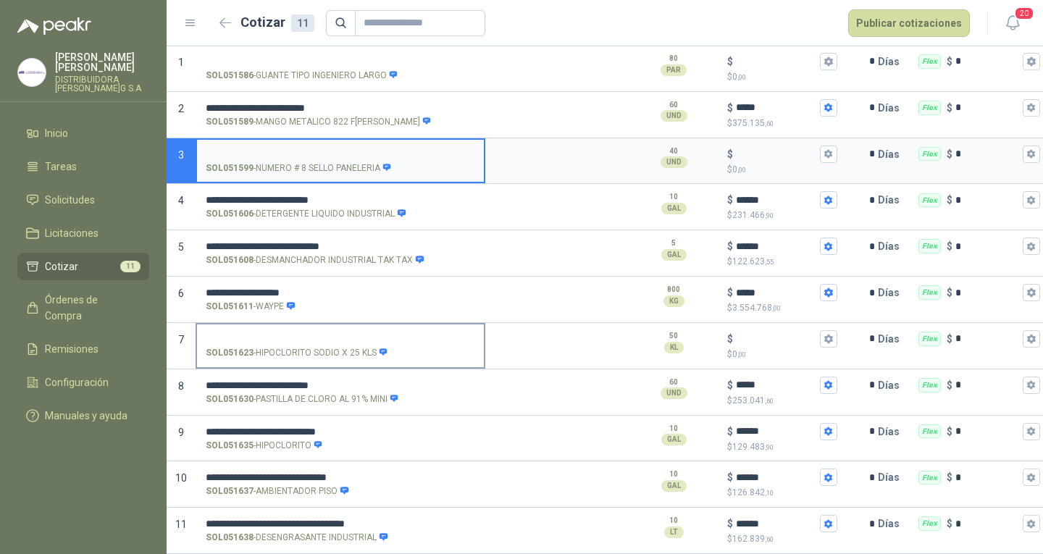
click at [398, 334] on input "SOL051623 - HIPOCLORITO SODIO X 25 KLS" at bounding box center [340, 339] width 269 height 11
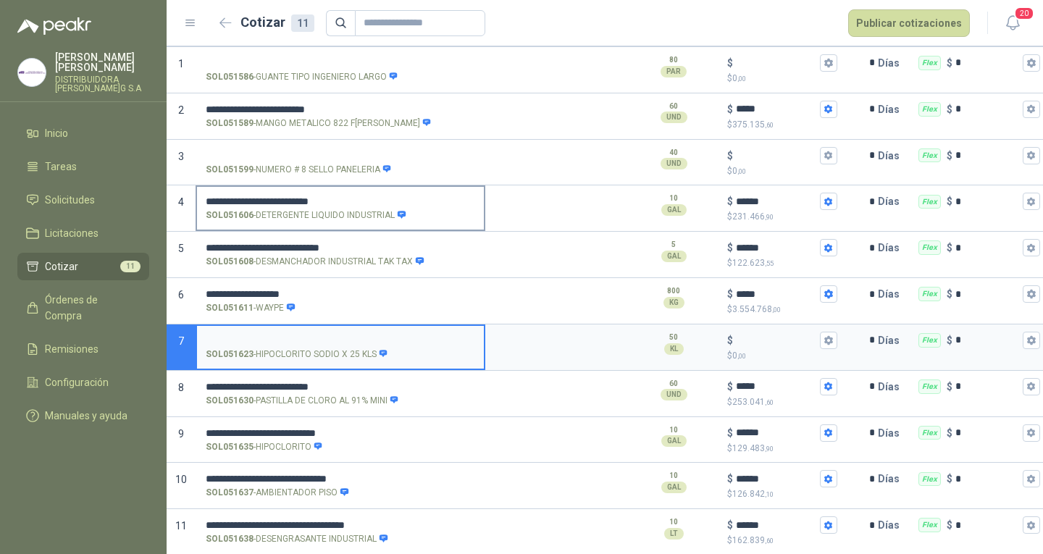
scroll to position [72, 0]
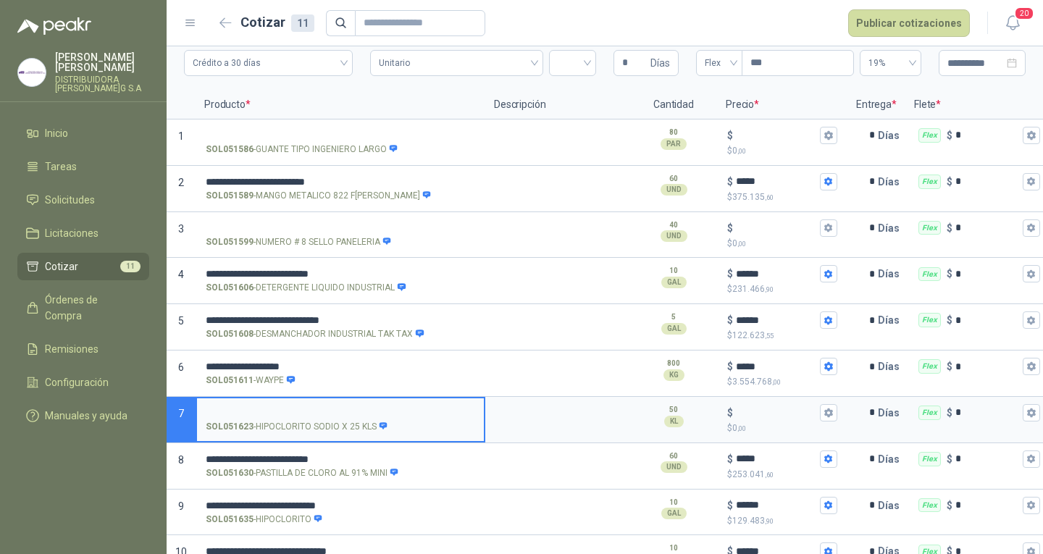
click at [122, 440] on menu "[PERSON_NAME] DISTRIBUIDORA [PERSON_NAME] G S.A [PERSON_NAME] Solicitudes Licit…" at bounding box center [83, 277] width 167 height 554
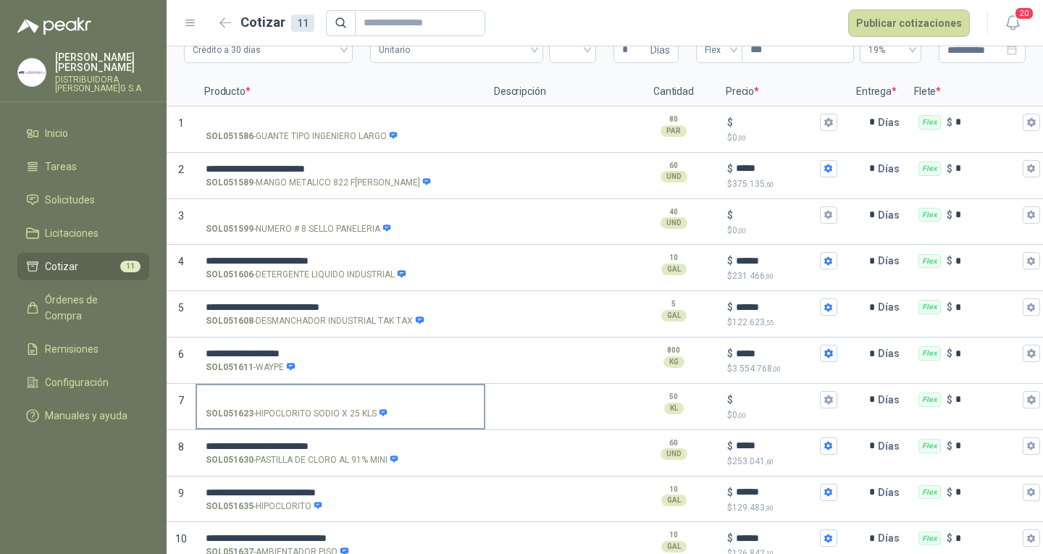
scroll to position [0, 0]
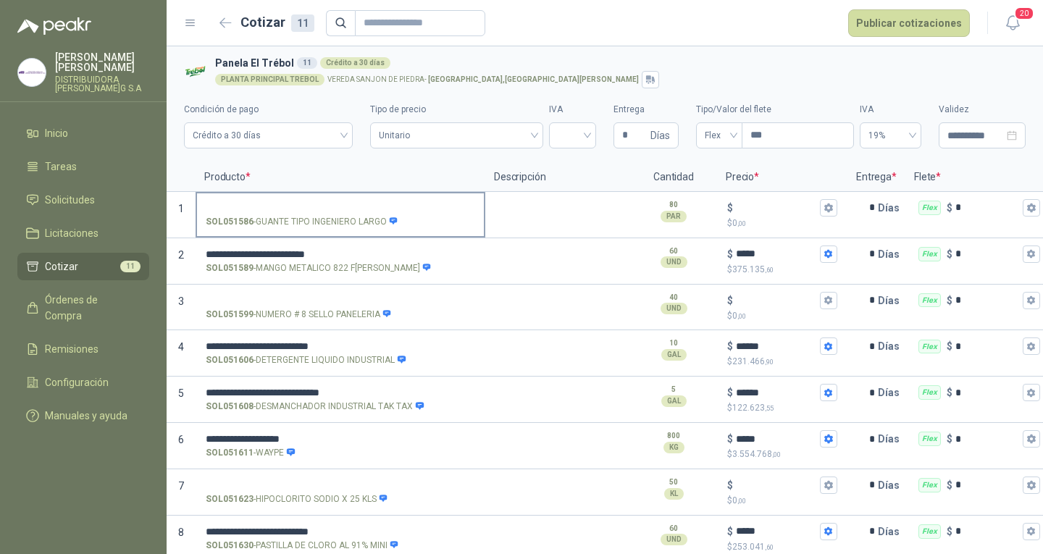
click at [319, 198] on label "SOL051586 - GUANTE TIPO INGENIERO LARGO" at bounding box center [340, 213] width 287 height 41
click at [319, 203] on input "SOL051586 - GUANTE TIPO INGENIERO LARGO" at bounding box center [340, 208] width 269 height 11
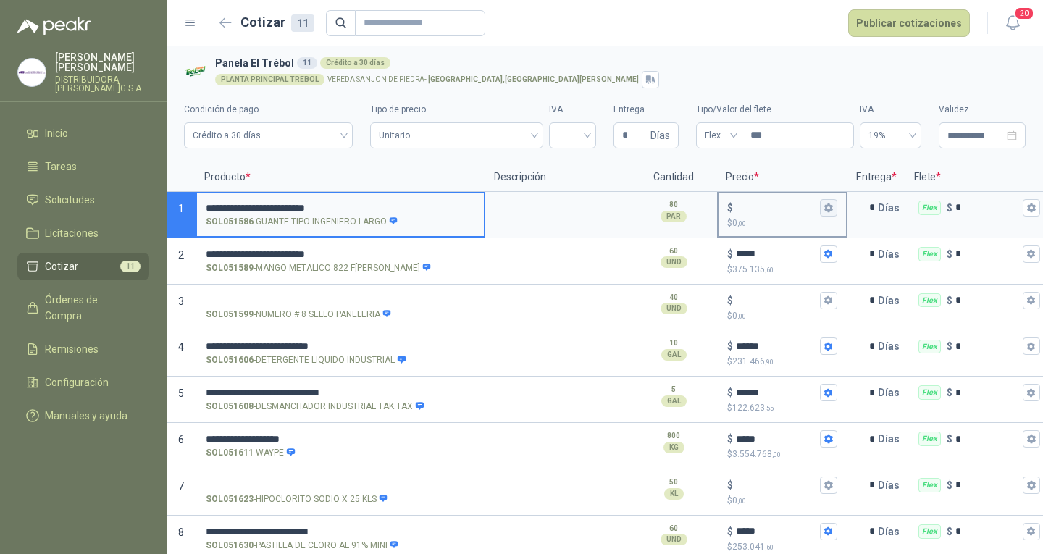
type input "**********"
click at [830, 215] on button "$ $ 0 ,00" at bounding box center [828, 207] width 17 height 17
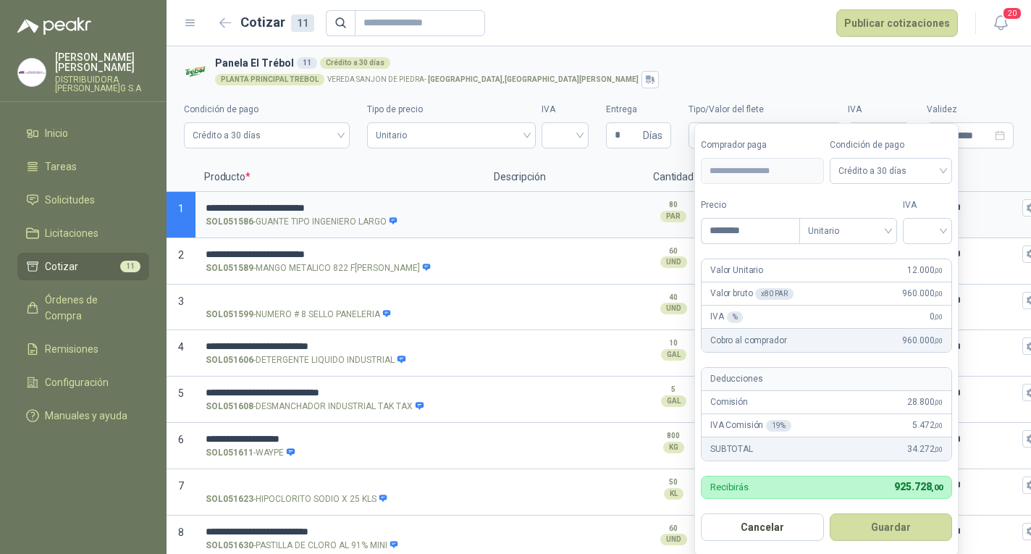
type input "********"
click at [830, 513] on button "Guardar" at bounding box center [891, 527] width 123 height 28
click at [944, 232] on input "search" at bounding box center [928, 230] width 32 height 22
click at [934, 262] on div "19%" at bounding box center [931, 261] width 27 height 16
click at [886, 518] on button "Guardar" at bounding box center [893, 527] width 125 height 28
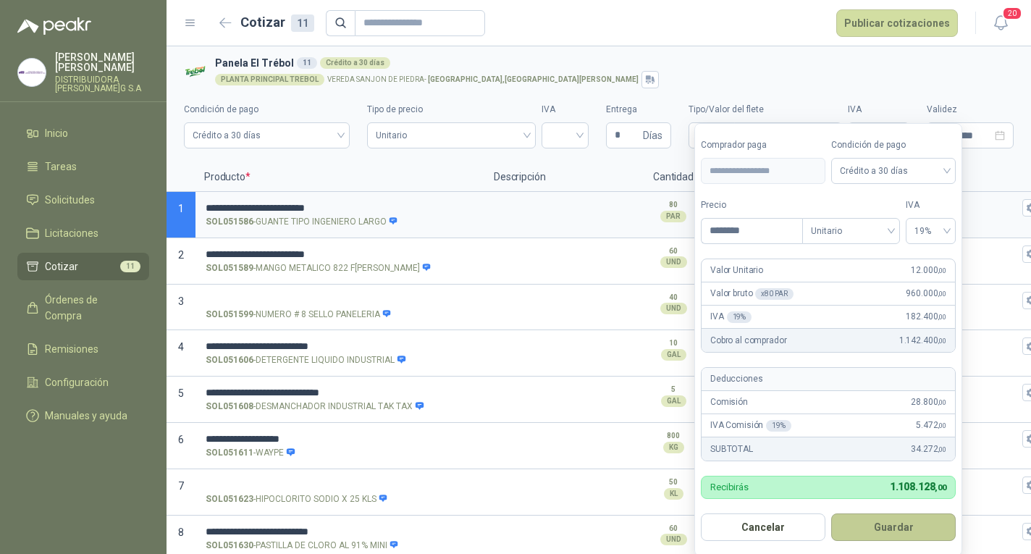
type input "******"
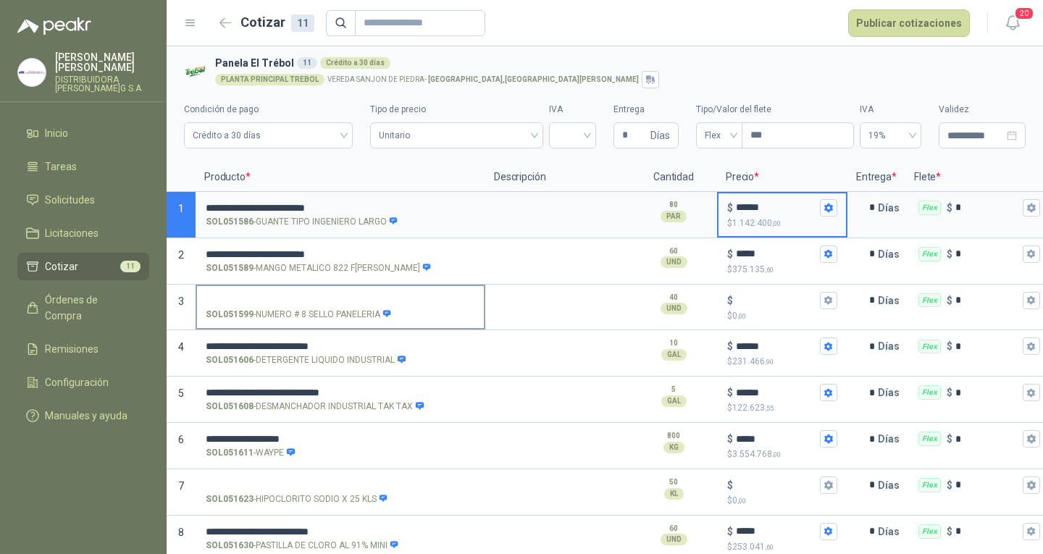
click at [345, 309] on p "SOL051599 - NUMERO # 8 SELLO PANELERIA" at bounding box center [299, 315] width 186 height 14
click at [345, 306] on input "SOL051599 - NUMERO # 8 SELLO PANELERIA" at bounding box center [340, 300] width 269 height 11
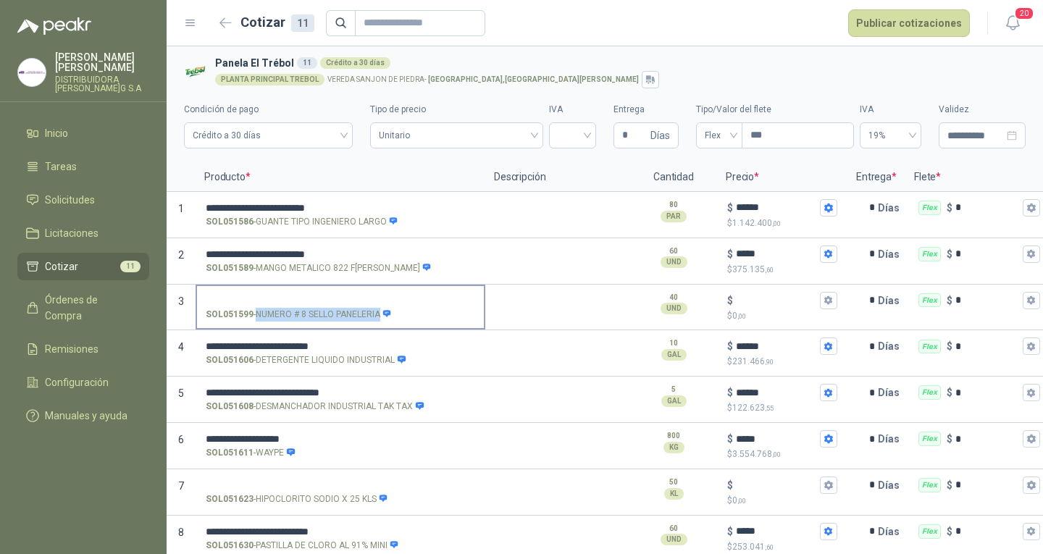
drag, startPoint x: 256, startPoint y: 314, endPoint x: 379, endPoint y: 322, distance: 124.1
click at [379, 322] on label "SOL051599 - NUMERO # 8 SELLO PANELERIA" at bounding box center [340, 306] width 287 height 41
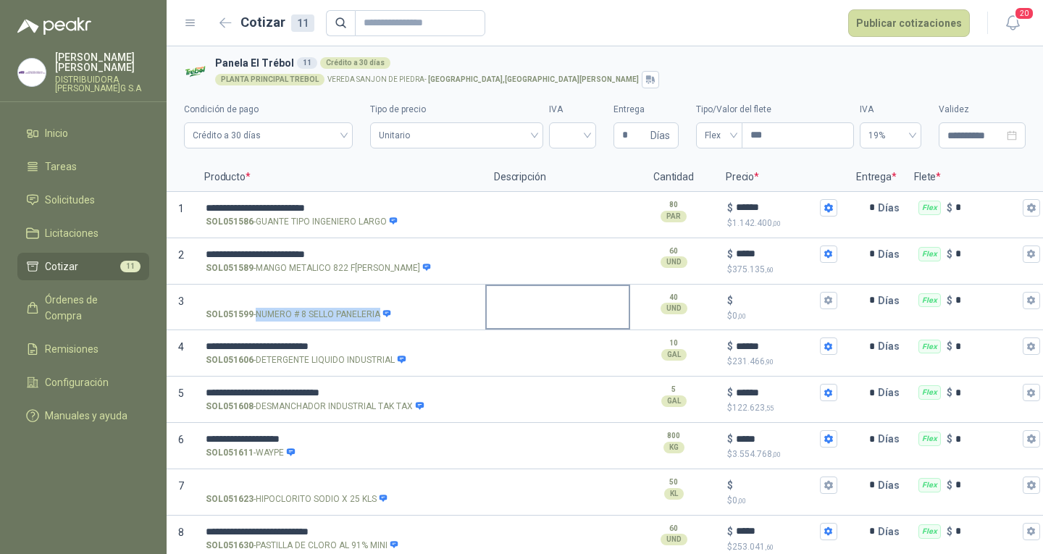
click at [608, 310] on textarea at bounding box center [558, 302] width 142 height 33
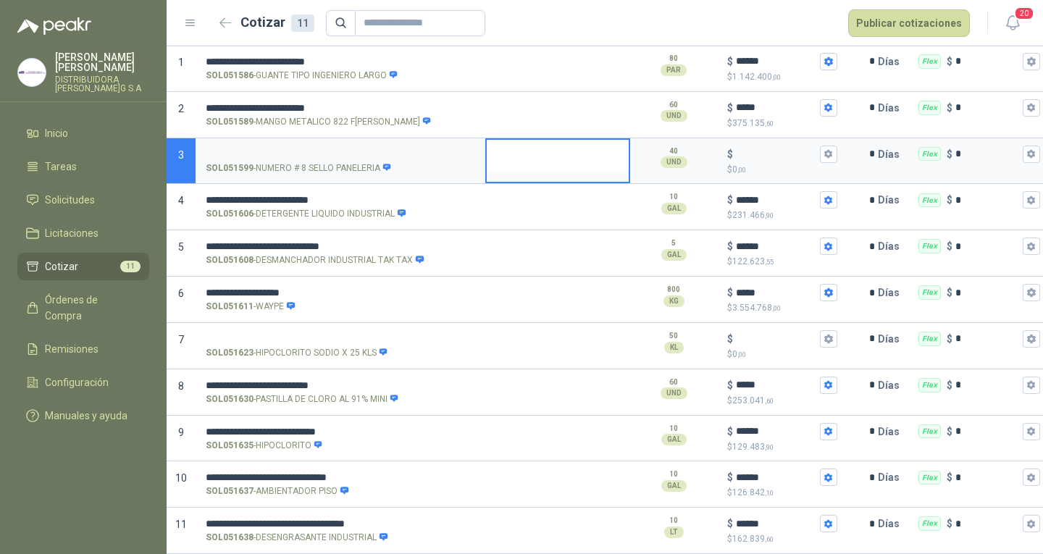
scroll to position [0, 146]
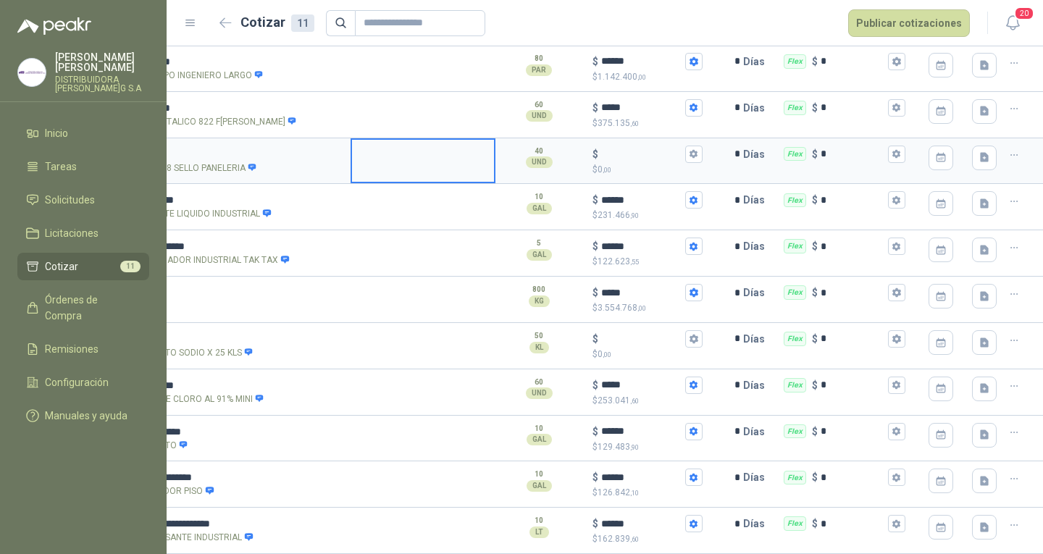
click at [1008, 149] on icon "button" at bounding box center [1014, 155] width 12 height 12
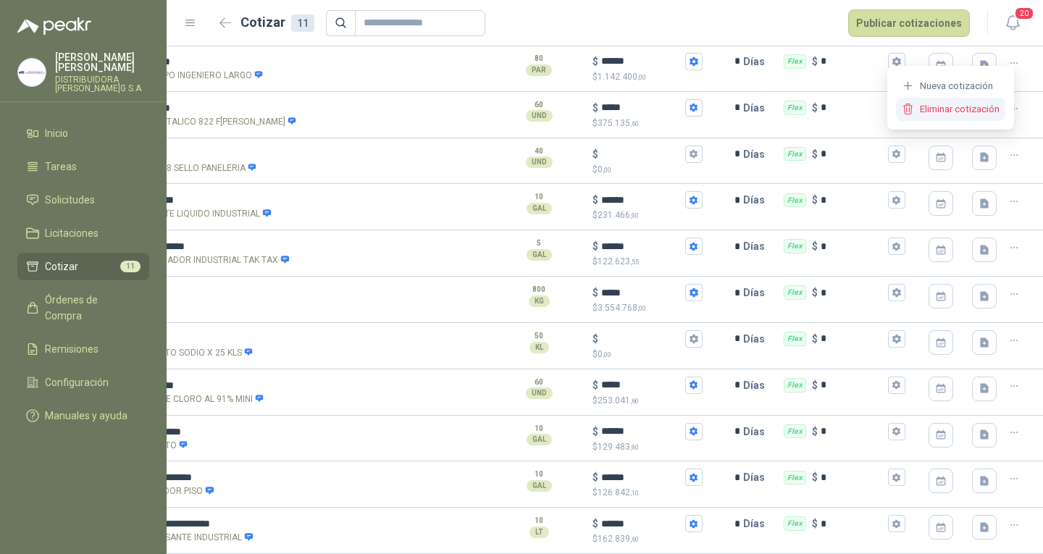
click at [972, 104] on button "Eliminar cotización" at bounding box center [950, 109] width 109 height 23
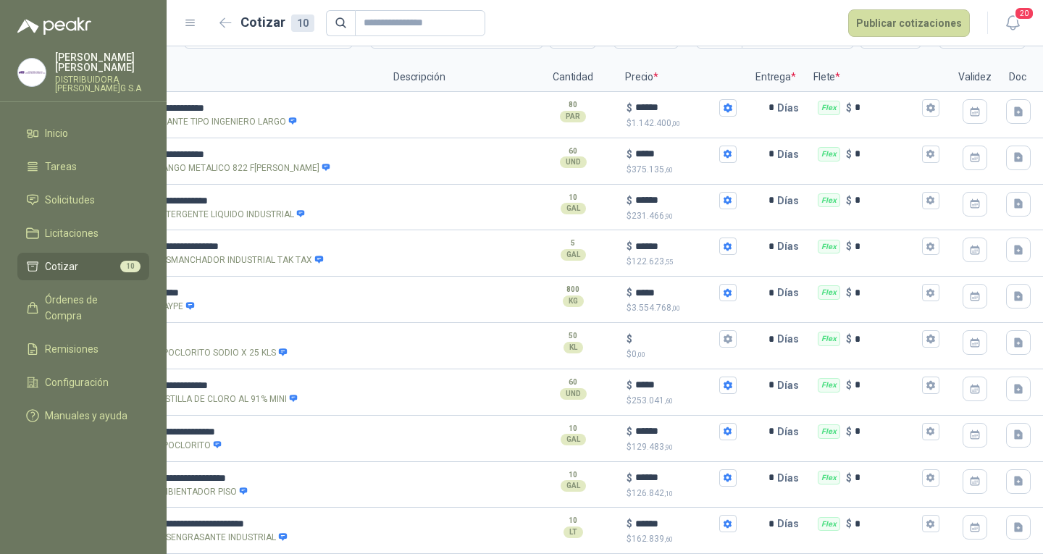
scroll to position [0, 0]
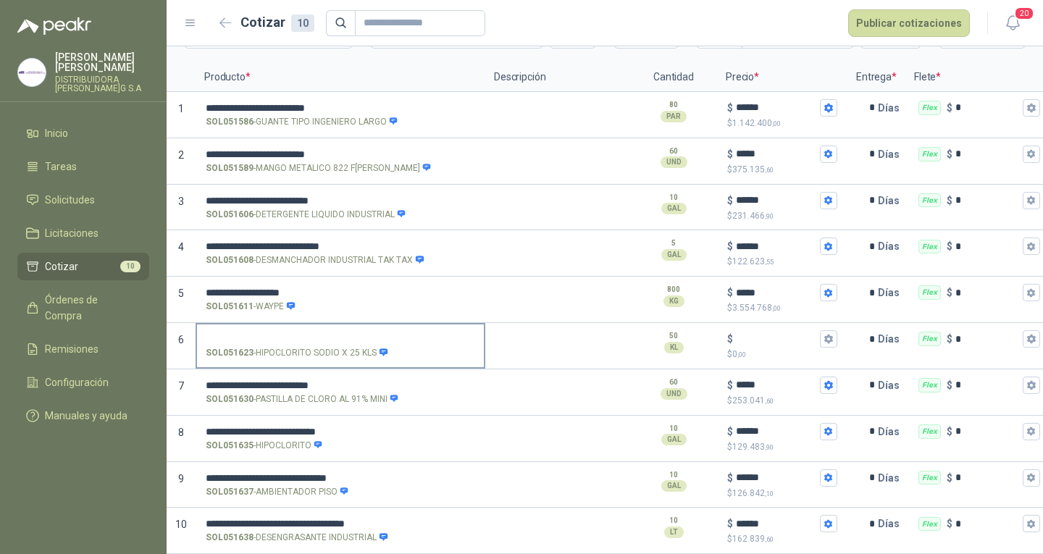
click at [427, 334] on input "SOL051623 - HIPOCLORITO SODIO X 25 KLS" at bounding box center [340, 339] width 269 height 11
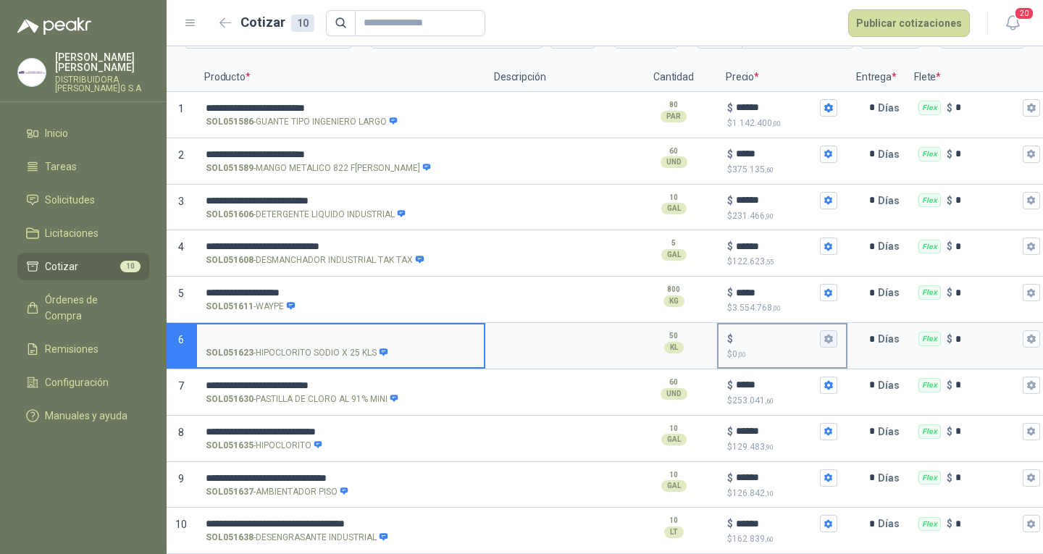
click at [828, 334] on icon "button" at bounding box center [827, 338] width 9 height 9
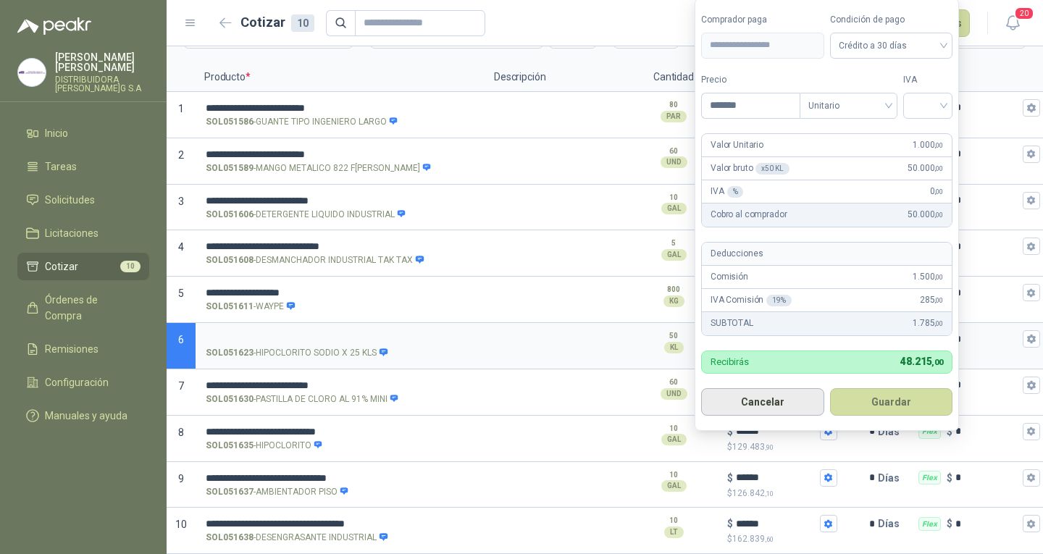
type input "*******"
click at [808, 400] on button "Cancelar" at bounding box center [762, 402] width 123 height 28
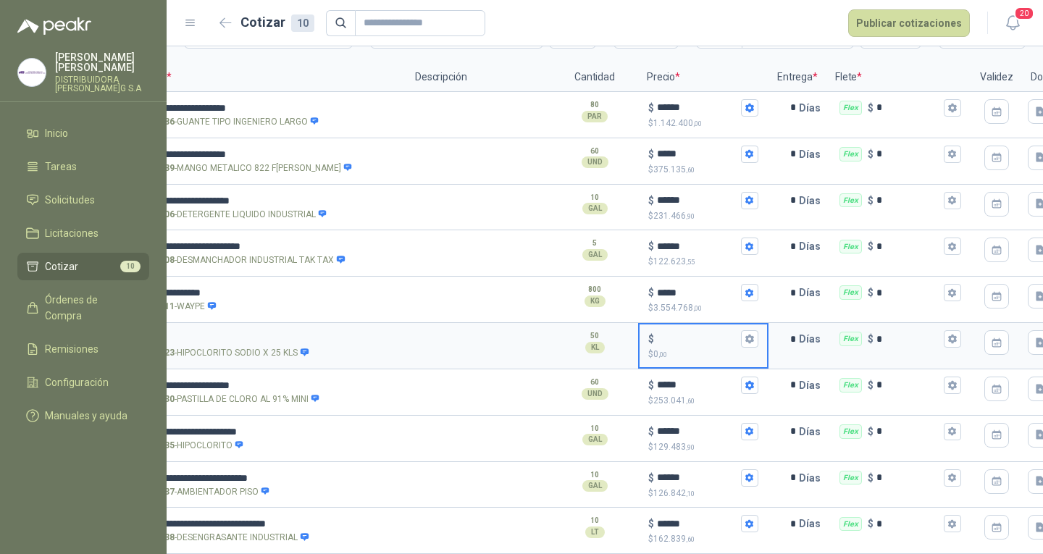
scroll to position [0, 146]
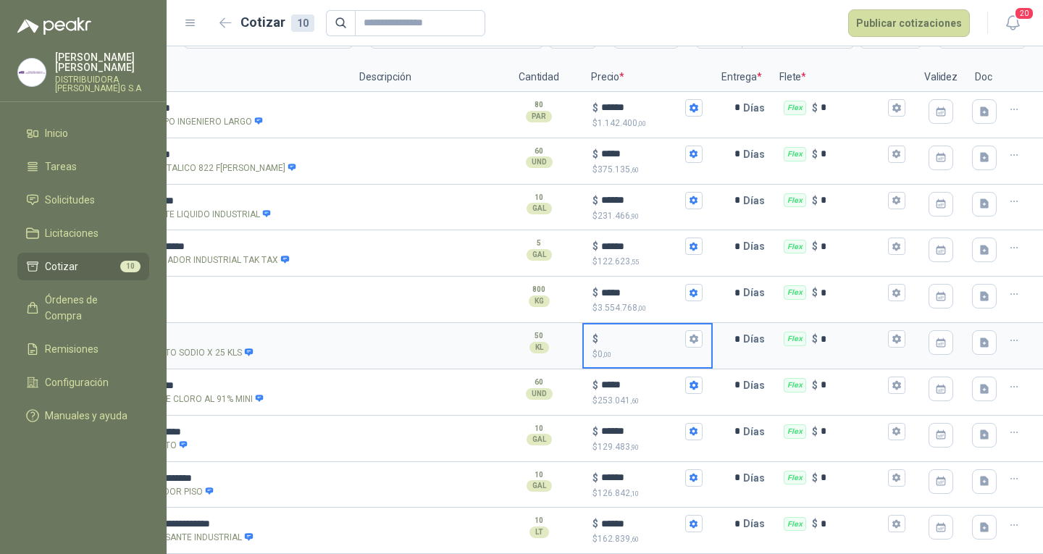
click at [1008, 335] on icon "button" at bounding box center [1014, 341] width 12 height 12
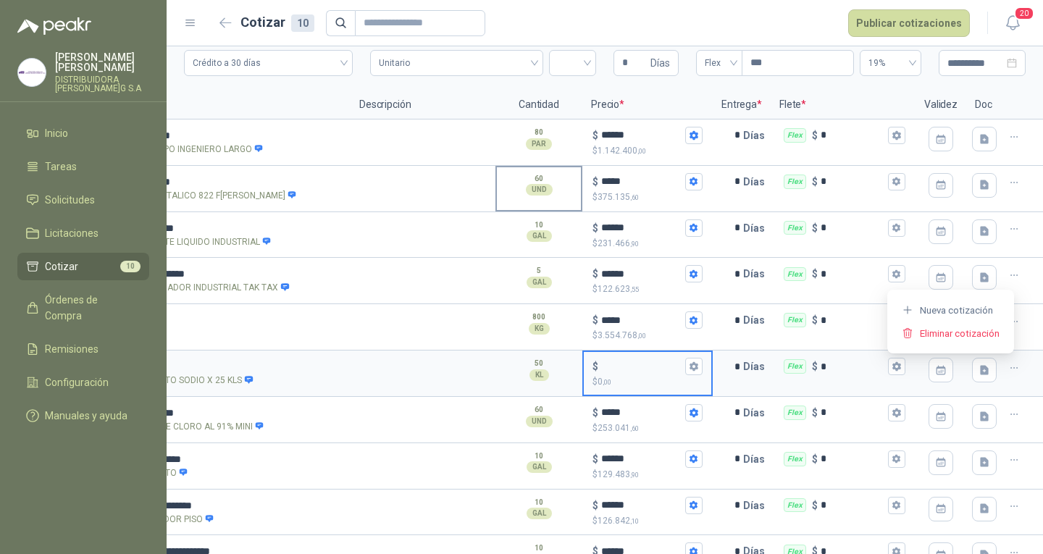
scroll to position [0, 0]
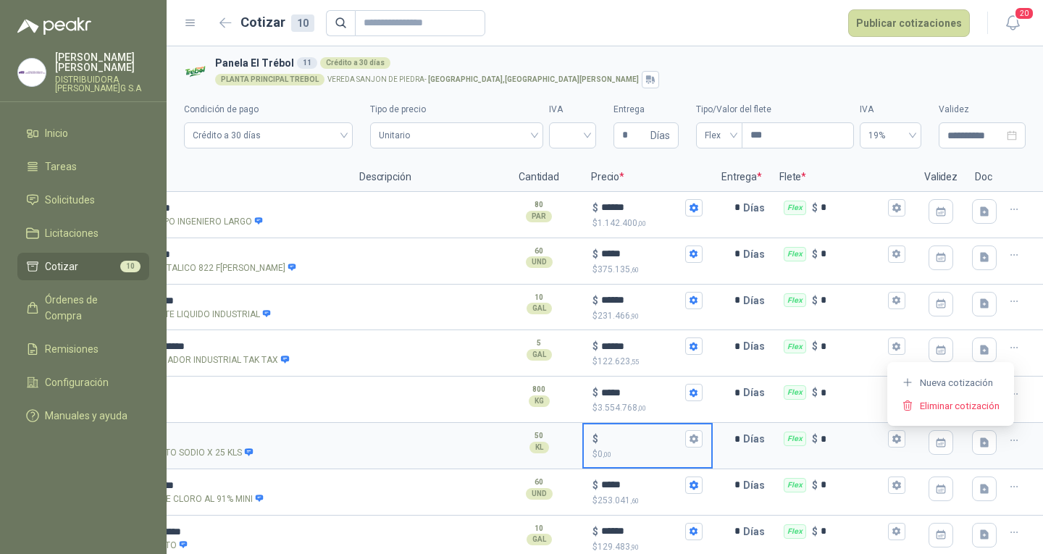
click at [1008, 437] on icon "button" at bounding box center [1014, 440] width 12 height 12
click at [970, 412] on button "Eliminar cotización" at bounding box center [950, 405] width 109 height 23
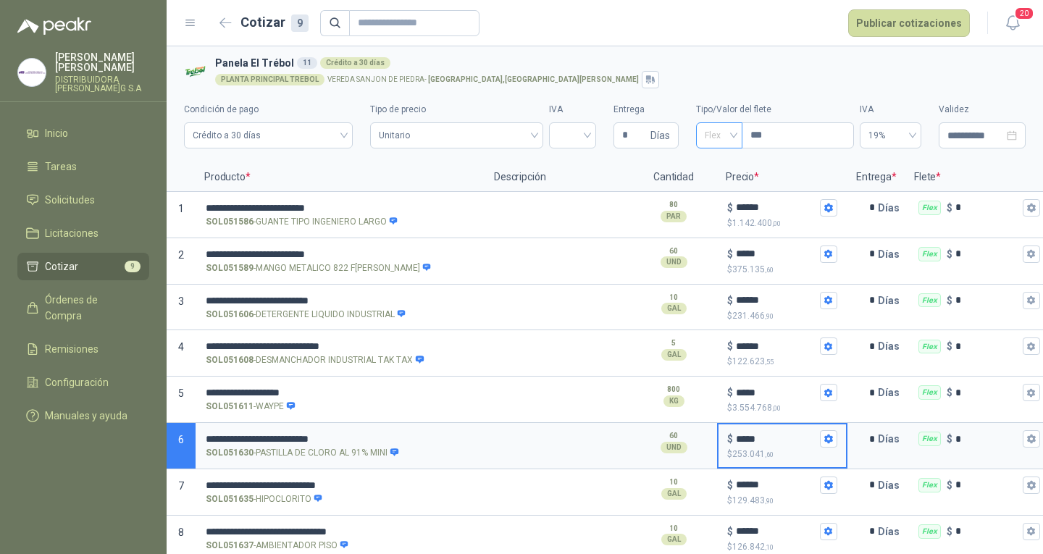
click at [722, 138] on span "Flex" at bounding box center [719, 136] width 29 height 22
click at [725, 186] on div "Incluido" at bounding box center [712, 188] width 41 height 23
click at [438, 138] on span "Unitario" at bounding box center [456, 136] width 155 height 22
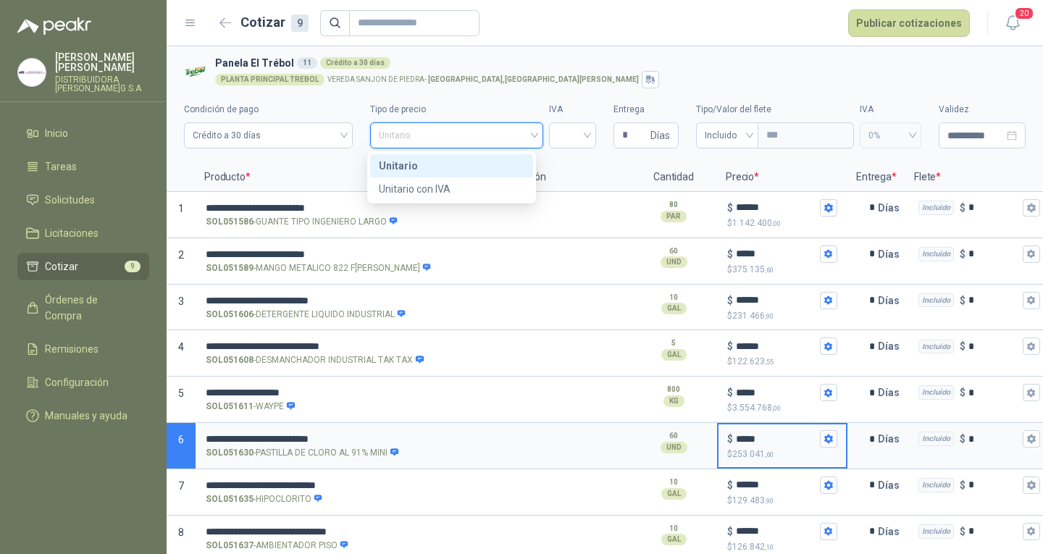
click at [450, 170] on div "Unitario" at bounding box center [451, 166] width 145 height 16
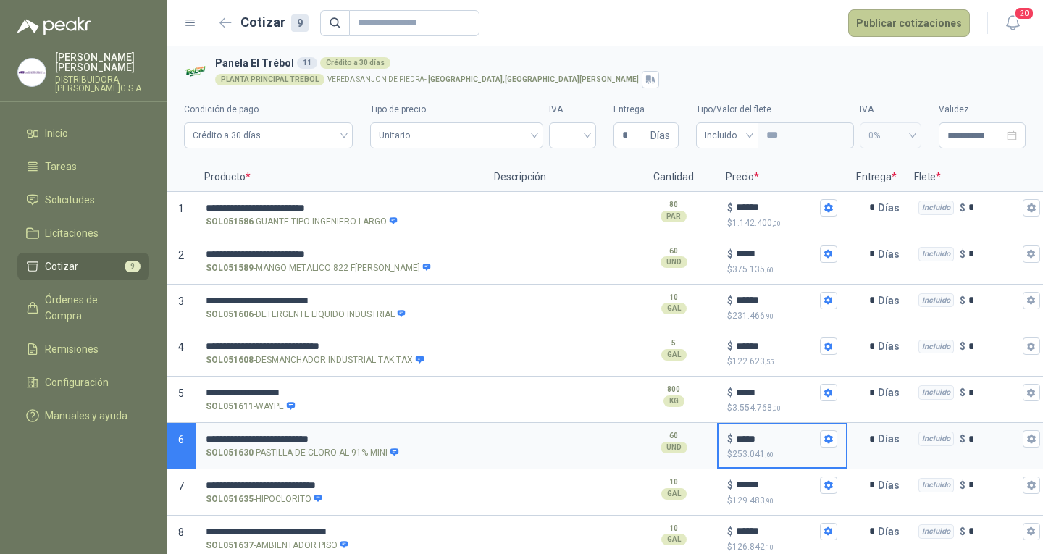
click at [901, 23] on button "Publicar cotizaciones" at bounding box center [909, 23] width 122 height 28
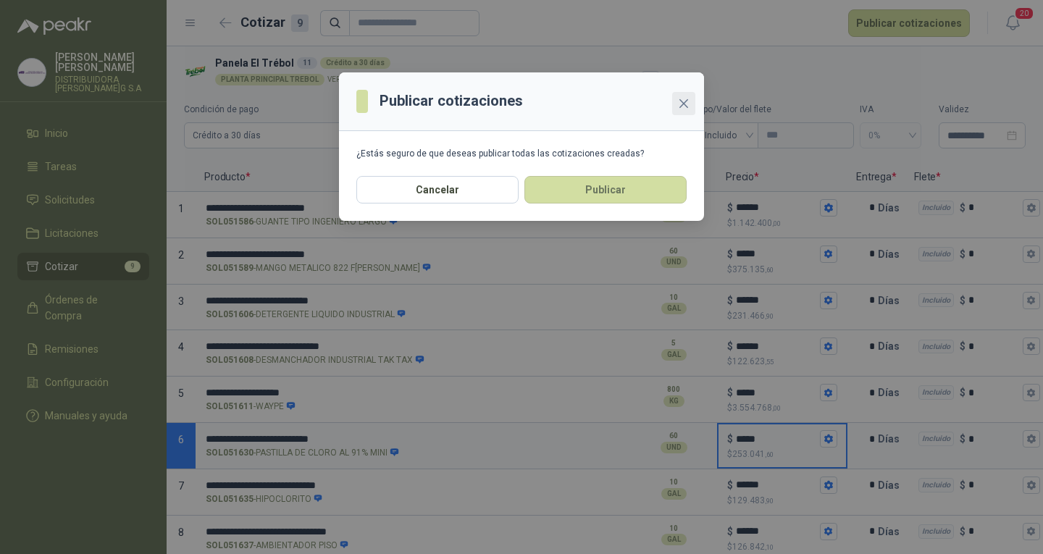
click at [684, 104] on icon "close" at bounding box center [683, 103] width 9 height 9
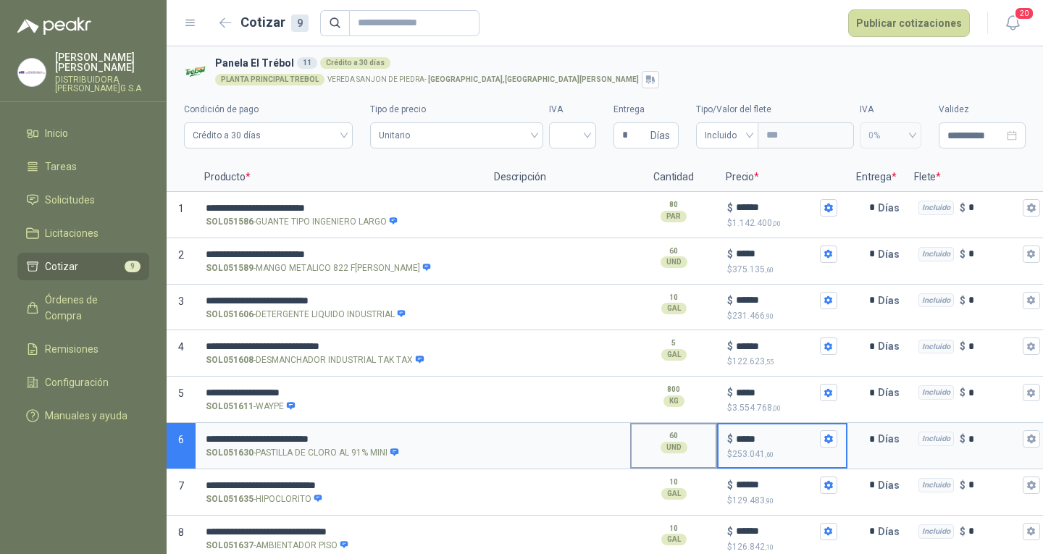
scroll to position [65, 0]
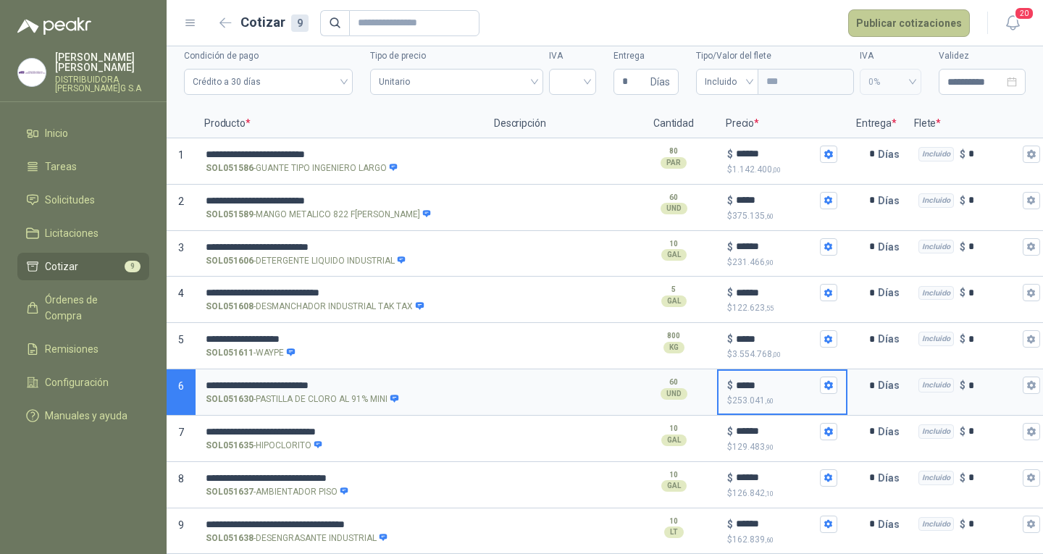
click at [928, 28] on button "Publicar cotizaciones" at bounding box center [909, 23] width 122 height 28
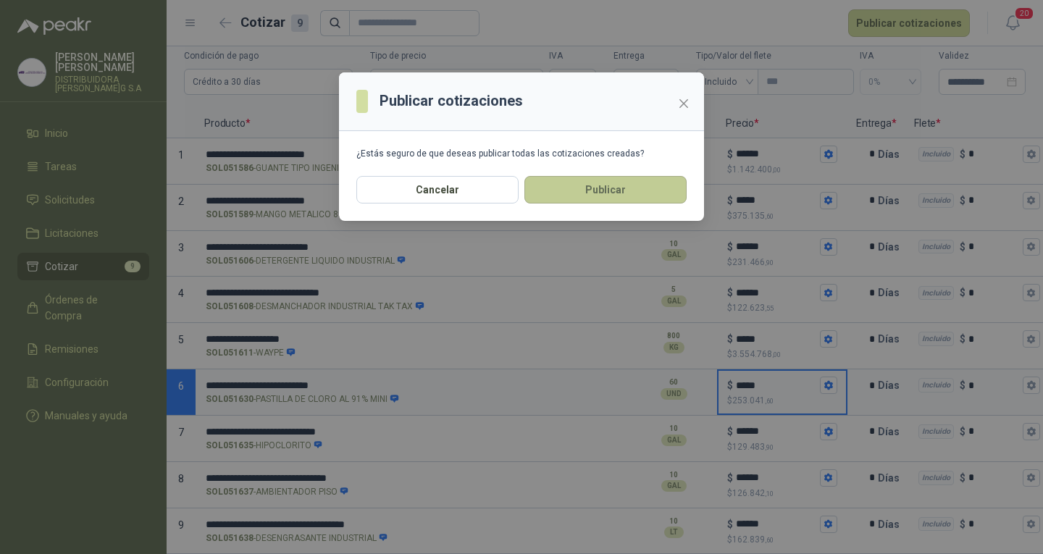
click at [550, 193] on button "Publicar" at bounding box center [605, 190] width 162 height 28
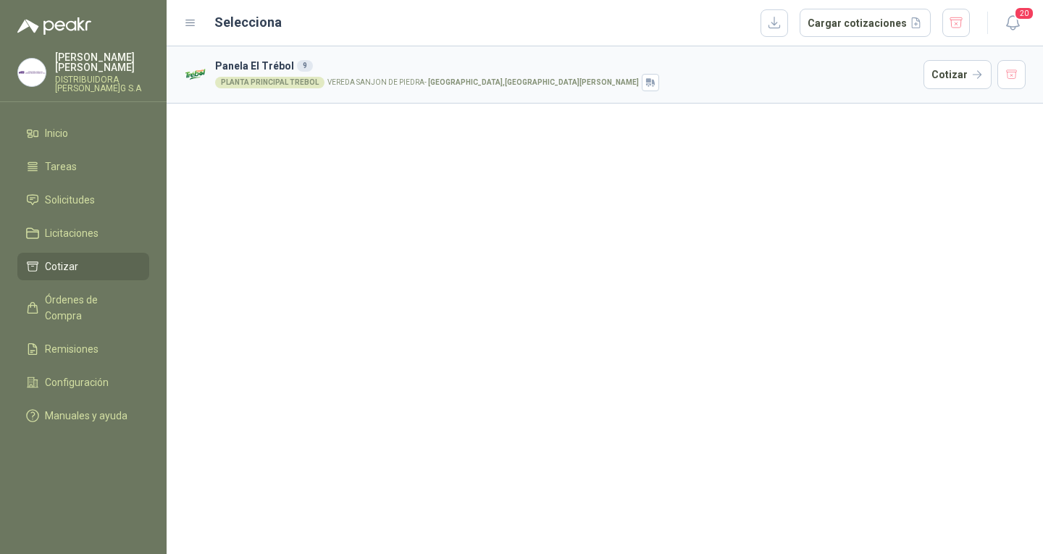
click at [103, 206] on ul "Inicio Tareas Solicitudes Licitaciones Cotizar Órdenes de Compra Remisiones Con…" at bounding box center [83, 277] width 167 height 316
click at [103, 204] on ul "Inicio Tareas Solicitudes Licitaciones Cotizar Órdenes de Compra Remisiones Con…" at bounding box center [83, 277] width 167 height 316
click at [103, 202] on link "Solicitudes" at bounding box center [83, 200] width 132 height 28
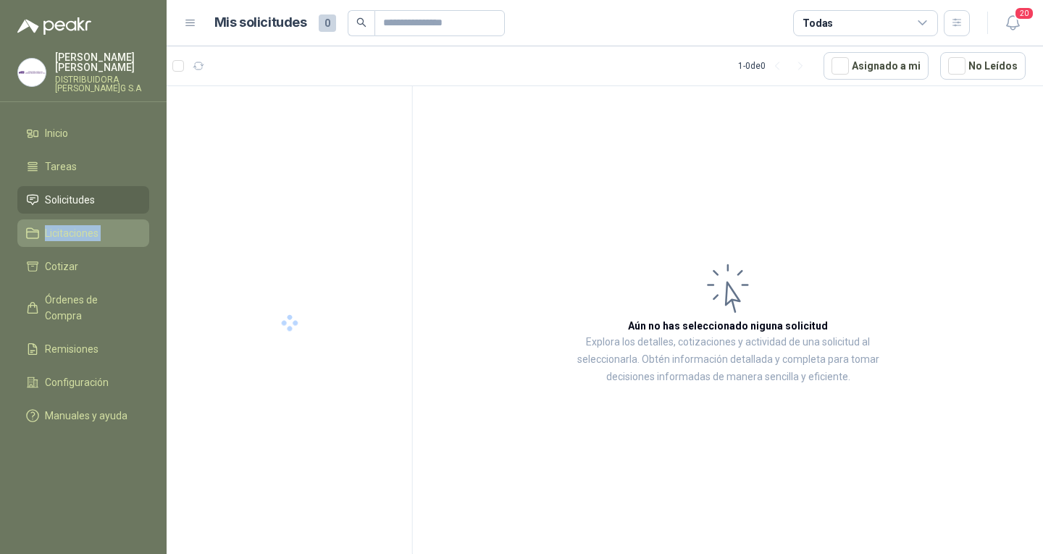
click at [126, 225] on li "Licitaciones" at bounding box center [83, 233] width 114 height 16
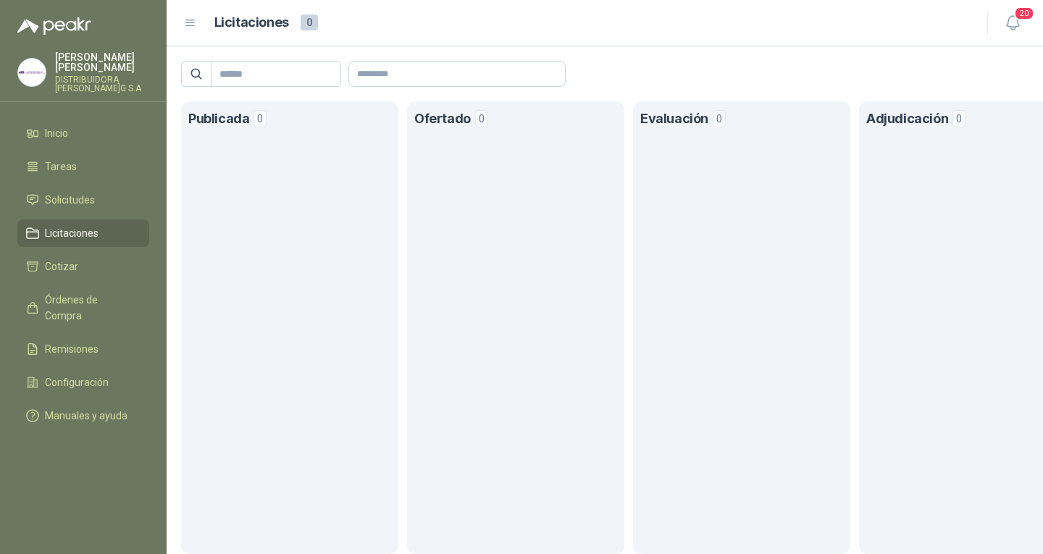
click at [155, 36] on menu "[PERSON_NAME] DISTRIBUIDORA [PERSON_NAME] G S.A [PERSON_NAME] Solicitudes Licit…" at bounding box center [83, 277] width 167 height 554
click at [113, 192] on li "Solicitudes" at bounding box center [83, 200] width 114 height 16
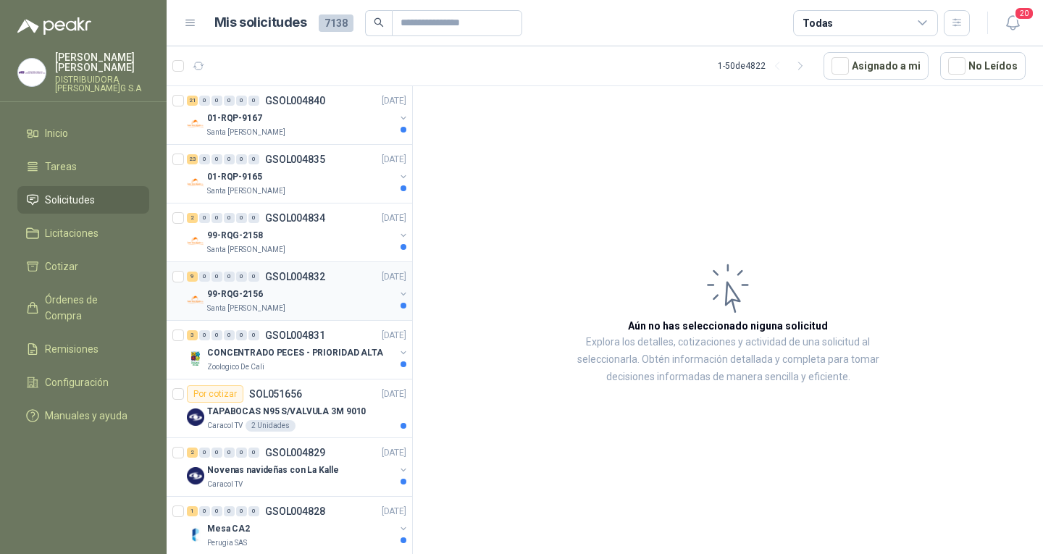
click at [343, 301] on div "99-RQG-2156" at bounding box center [301, 293] width 188 height 17
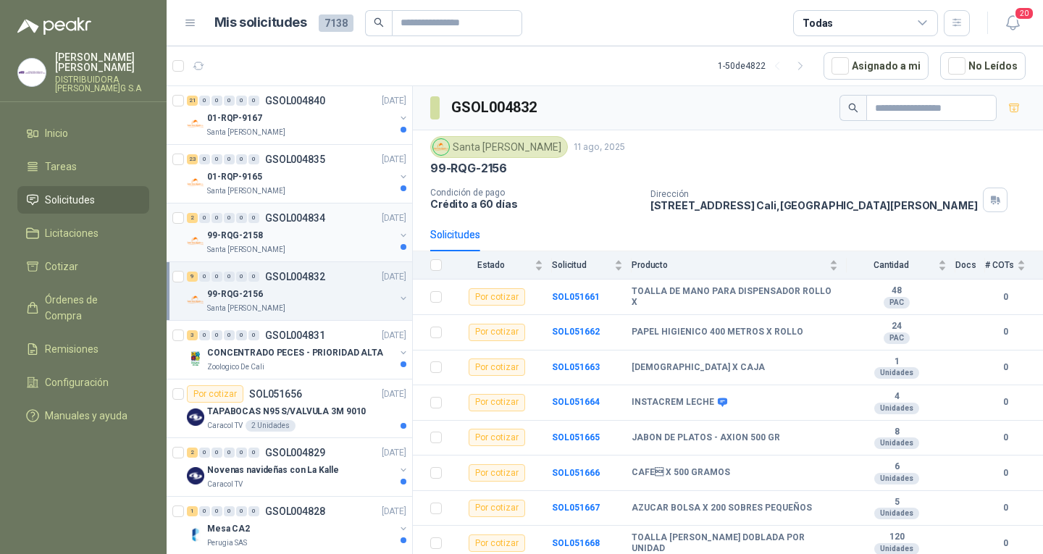
click at [318, 251] on div "Santa [PERSON_NAME]" at bounding box center [301, 250] width 188 height 12
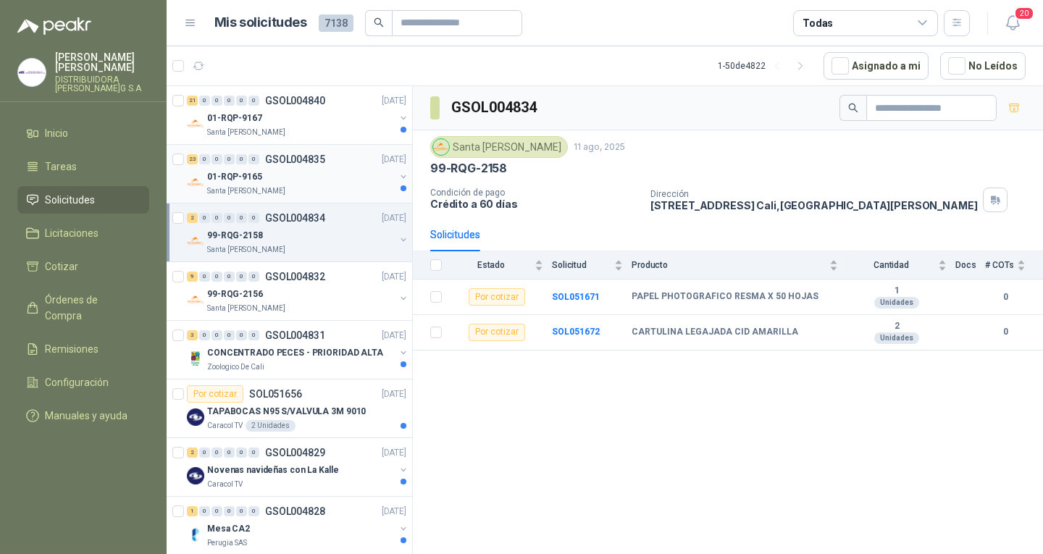
click at [272, 174] on div "01-RQP-9165" at bounding box center [301, 176] width 188 height 17
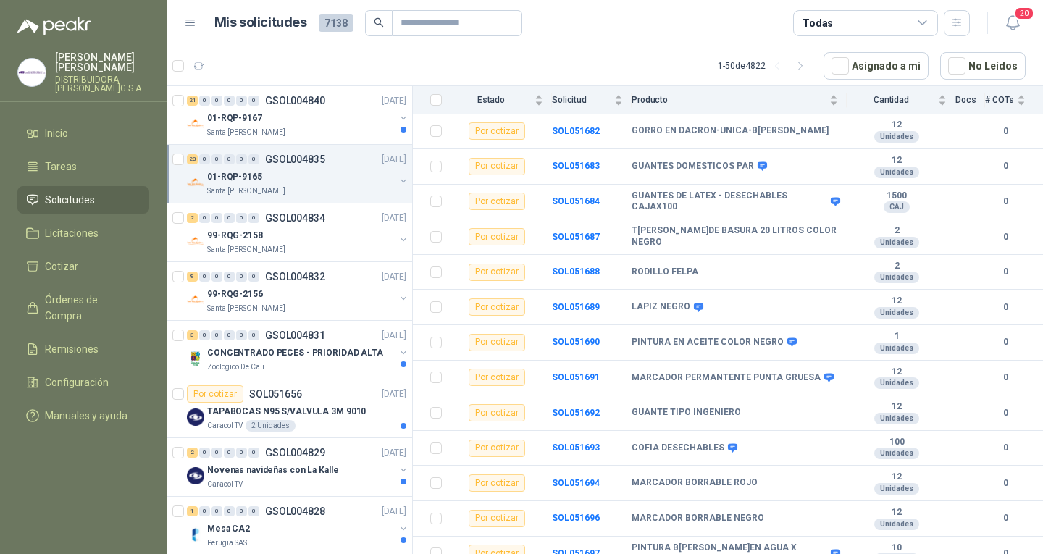
scroll to position [540, 0]
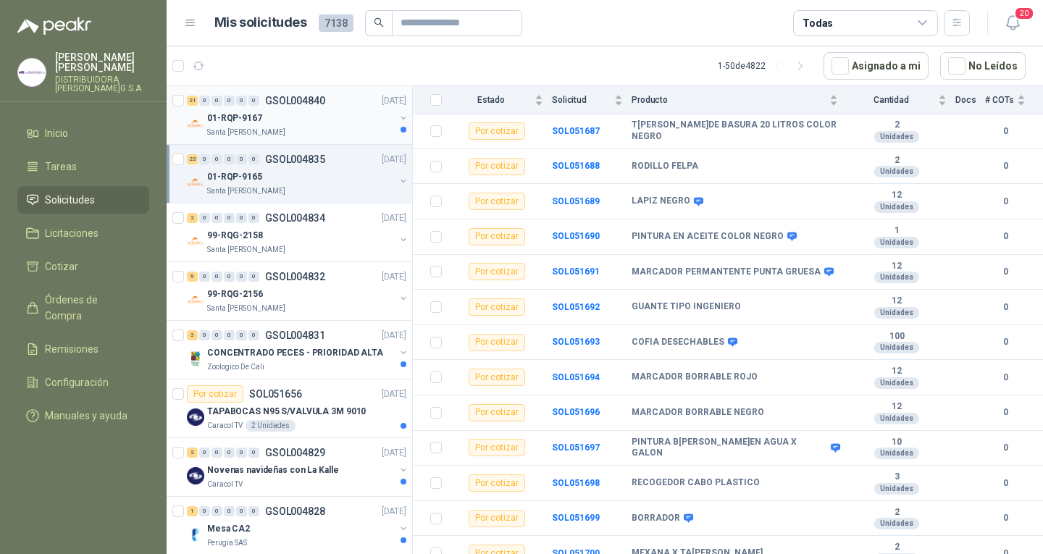
click at [352, 138] on div "21 0 0 0 0 0 GSOL004840 [DATE] 01-RQP-9167 [GEOGRAPHIC_DATA][PERSON_NAME]" at bounding box center [289, 115] width 245 height 59
click at [350, 127] on div "Santa [PERSON_NAME]" at bounding box center [301, 133] width 188 height 12
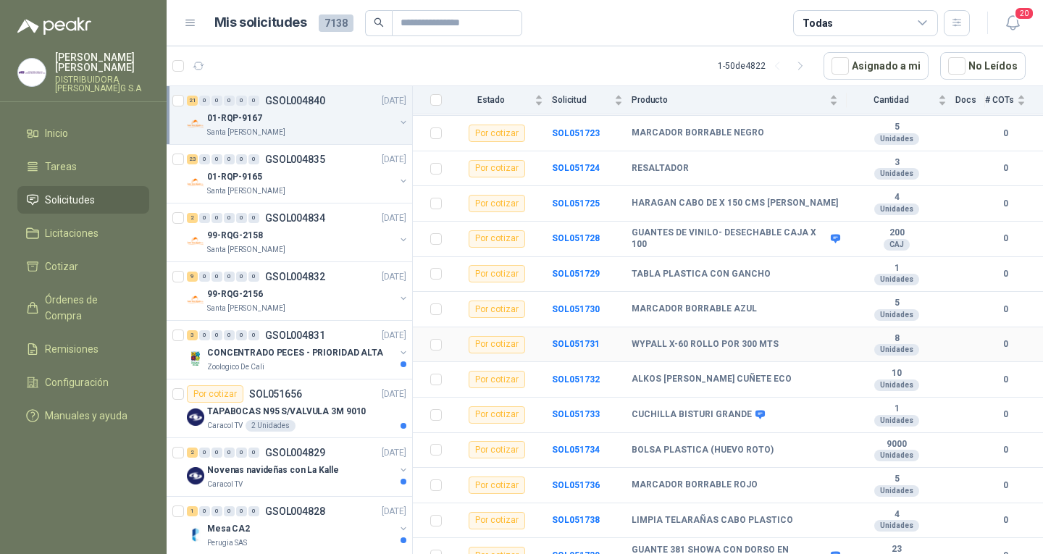
scroll to position [470, 0]
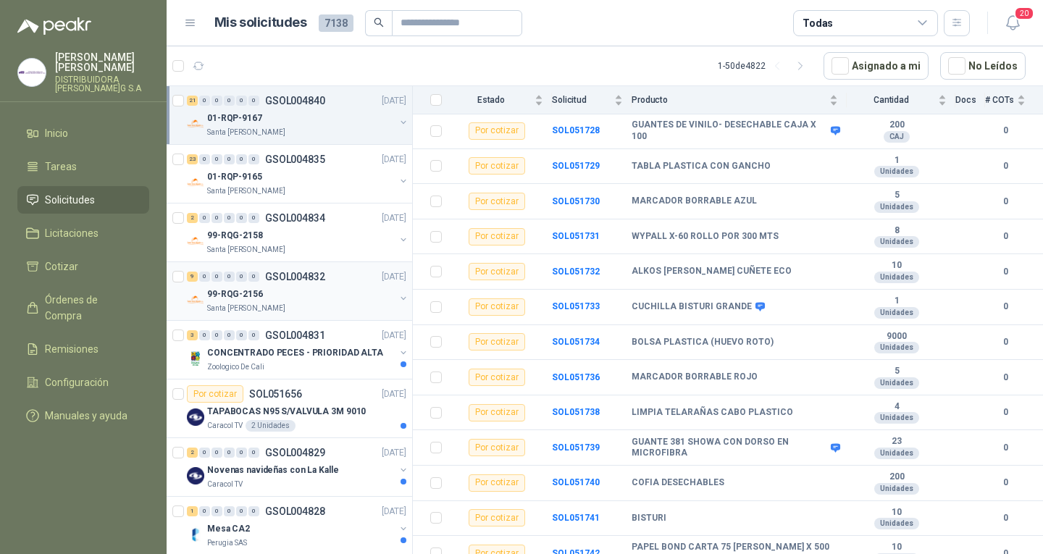
click at [259, 285] on div "99-RQG-2156" at bounding box center [301, 293] width 188 height 17
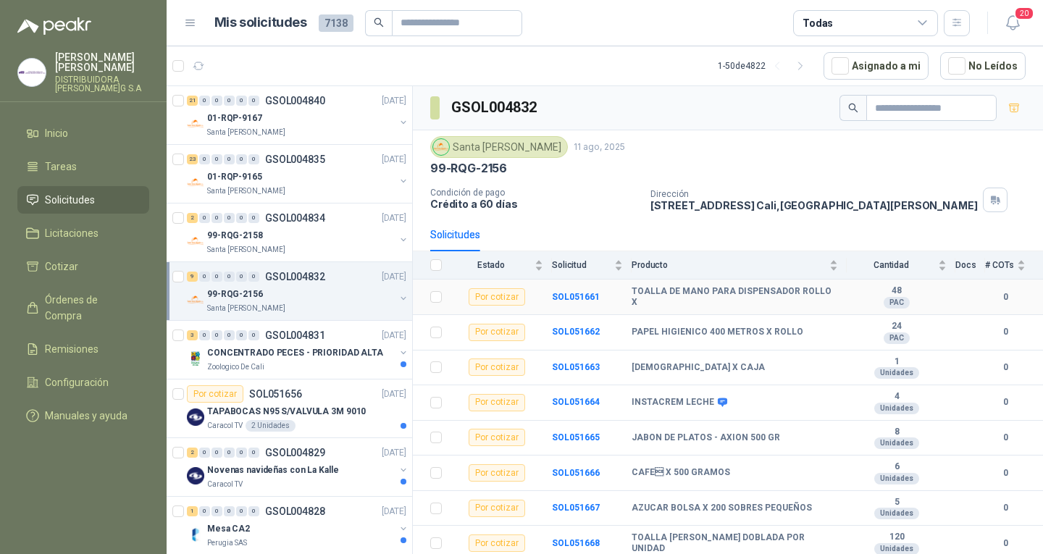
click at [823, 293] on b "TOALLA DE MANO PARA DISPENSADOR ROLLO X" at bounding box center [734, 297] width 206 height 22
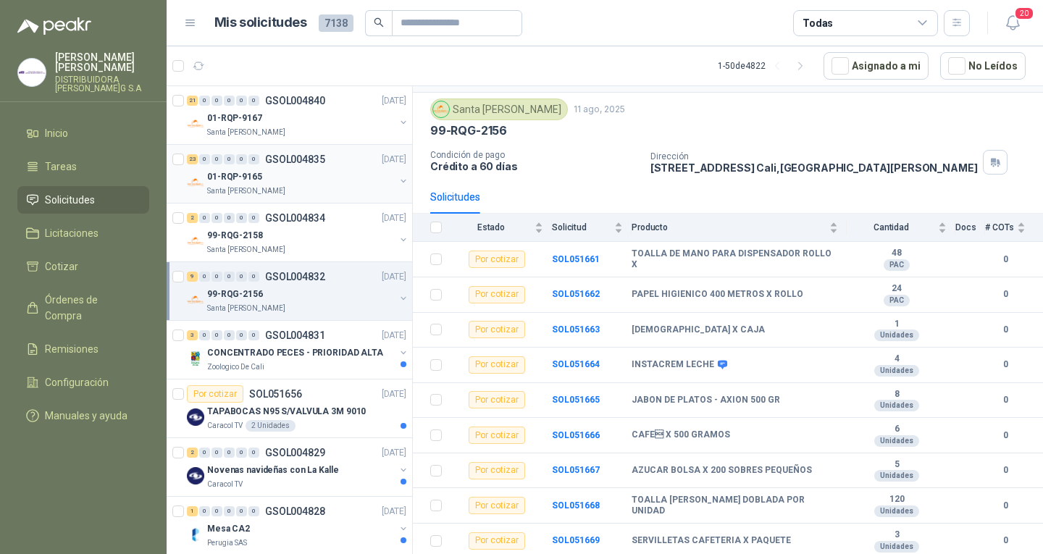
drag, startPoint x: 314, startPoint y: 292, endPoint x: 348, endPoint y: 187, distance: 110.2
click at [348, 187] on div "Santa [PERSON_NAME]" at bounding box center [301, 191] width 188 height 12
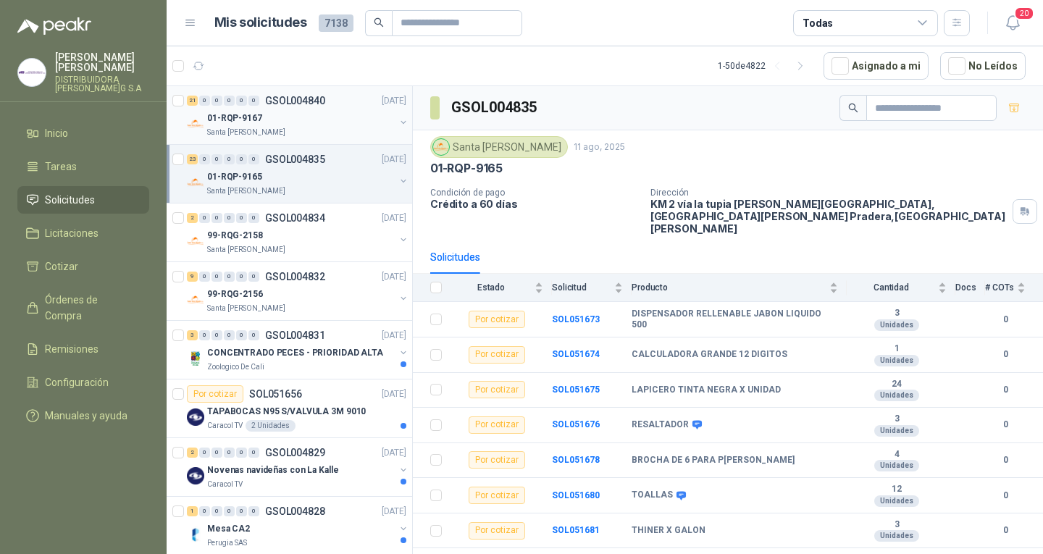
click at [347, 107] on div "21 0 0 0 0 0 GSOL004840 [DATE]" at bounding box center [298, 100] width 222 height 17
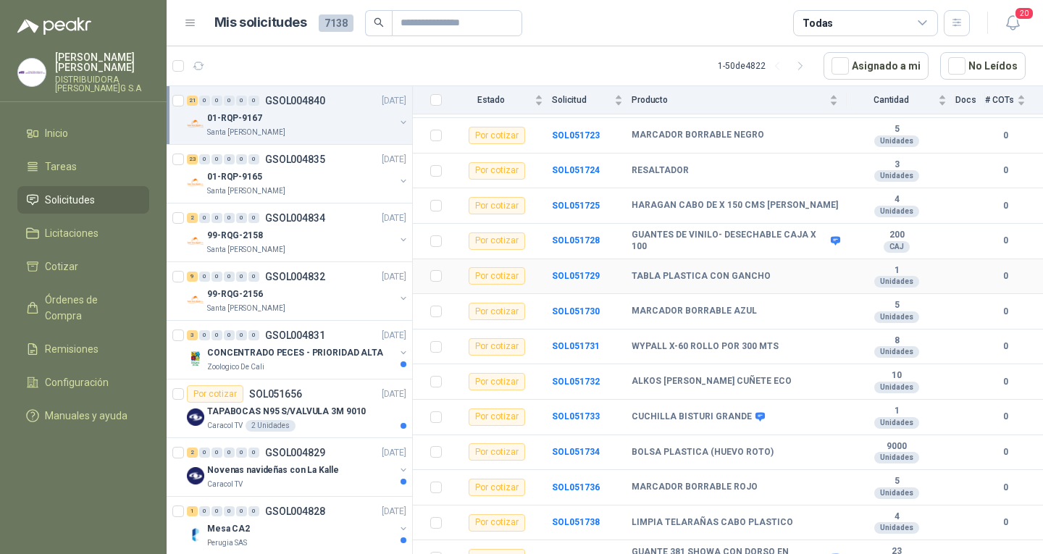
scroll to position [362, 0]
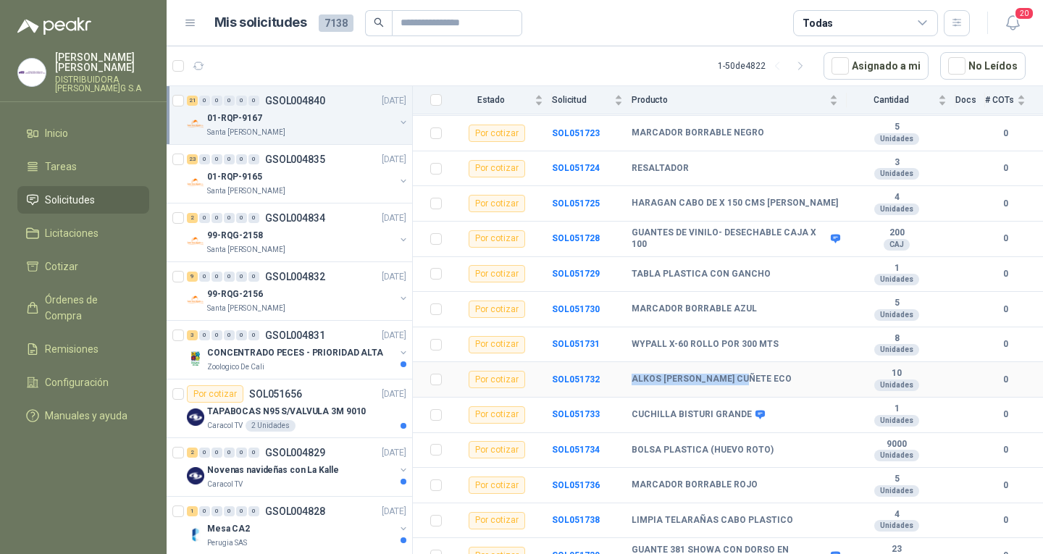
drag, startPoint x: 744, startPoint y: 367, endPoint x: 622, endPoint y: 372, distance: 121.8
click at [622, 372] on tr "Por cotizar SOL051732 ALKOS [PERSON_NAME] CUÑETE ECO 10 Unidades 0" at bounding box center [728, 379] width 630 height 35
drag, startPoint x: 746, startPoint y: 363, endPoint x: 627, endPoint y: 366, distance: 118.8
click at [627, 366] on tr "Por cotizar SOL051732 ALKOS [PERSON_NAME] CUÑETE ECO 10 Unidades 0" at bounding box center [728, 379] width 630 height 35
copy tr "ALKOS [PERSON_NAME] CUÑETE ECO"
